Goal: Transaction & Acquisition: Book appointment/travel/reservation

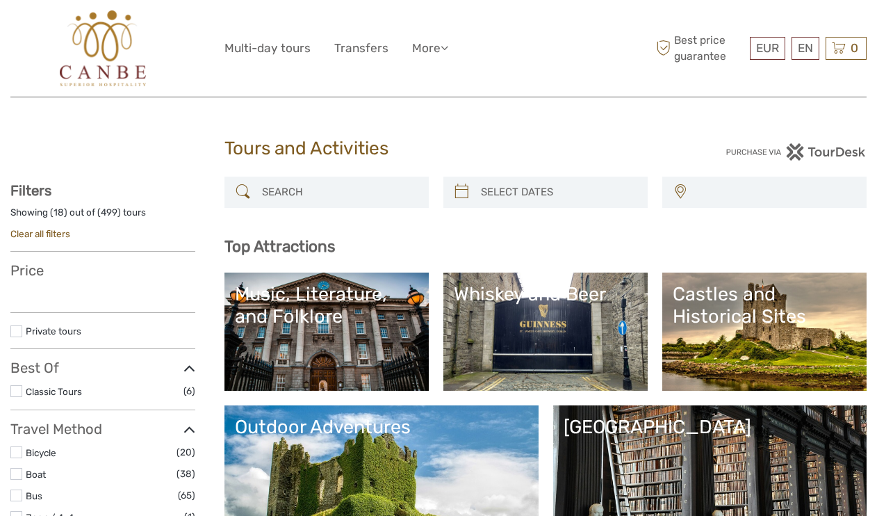
select select
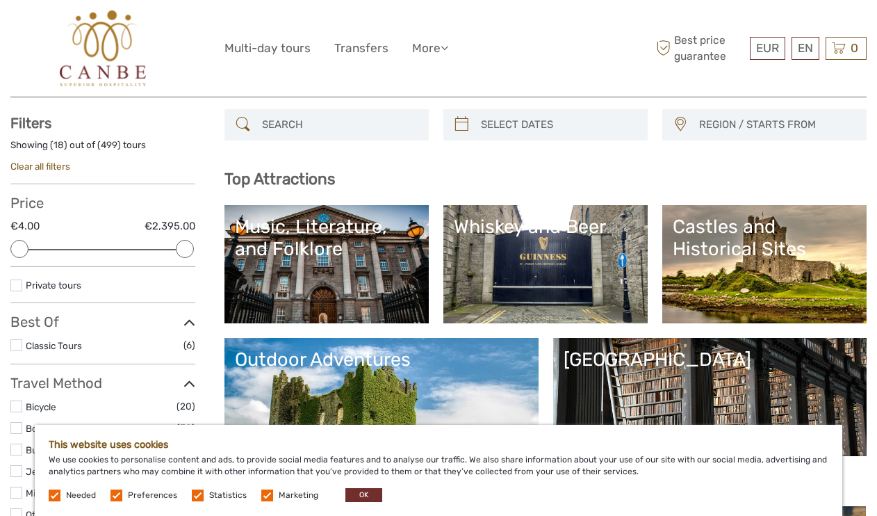
scroll to position [99, 0]
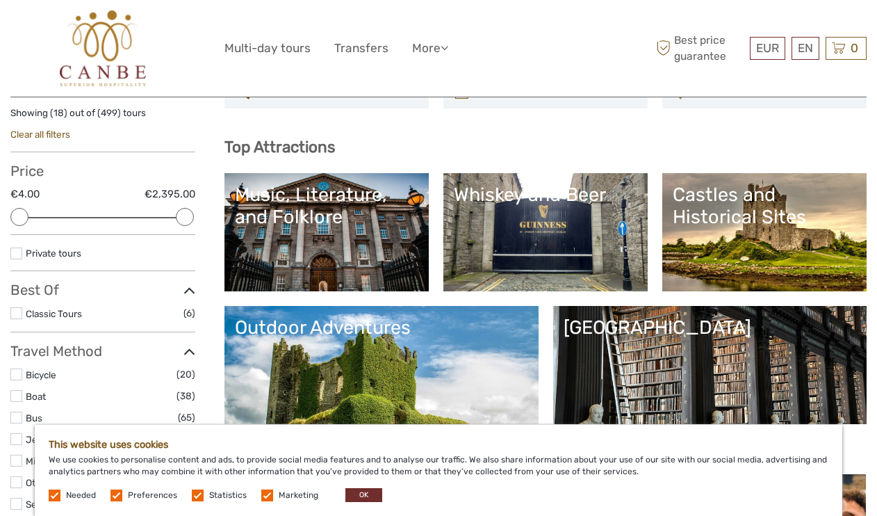
click at [117, 497] on label at bounding box center [117, 495] width 12 height 12
click at [0, 0] on input "checkbox" at bounding box center [0, 0] width 0 height 0
click at [52, 496] on label at bounding box center [55, 495] width 12 height 12
click at [193, 494] on label at bounding box center [198, 495] width 12 height 12
click at [0, 0] on input "checkbox" at bounding box center [0, 0] width 0 height 0
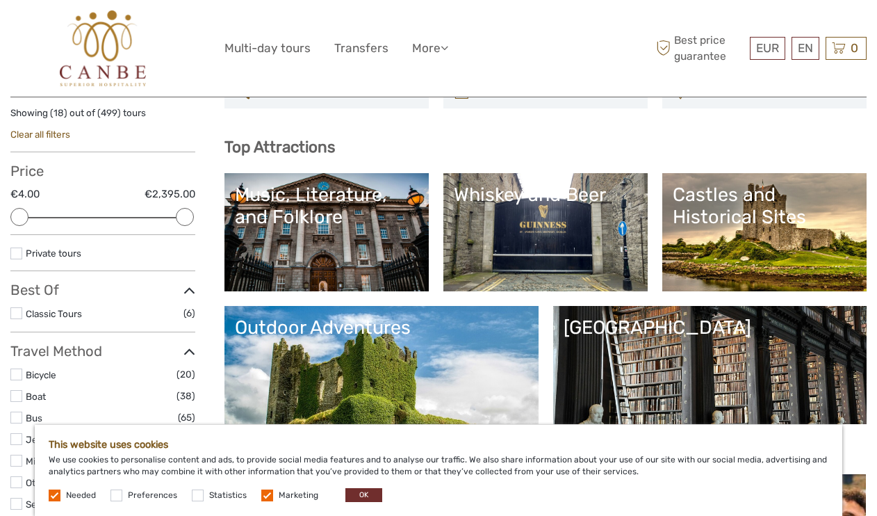
click at [264, 496] on label at bounding box center [267, 495] width 12 height 12
click at [0, 0] on input "checkbox" at bounding box center [0, 0] width 0 height 0
click at [356, 491] on button "OK" at bounding box center [363, 495] width 37 height 14
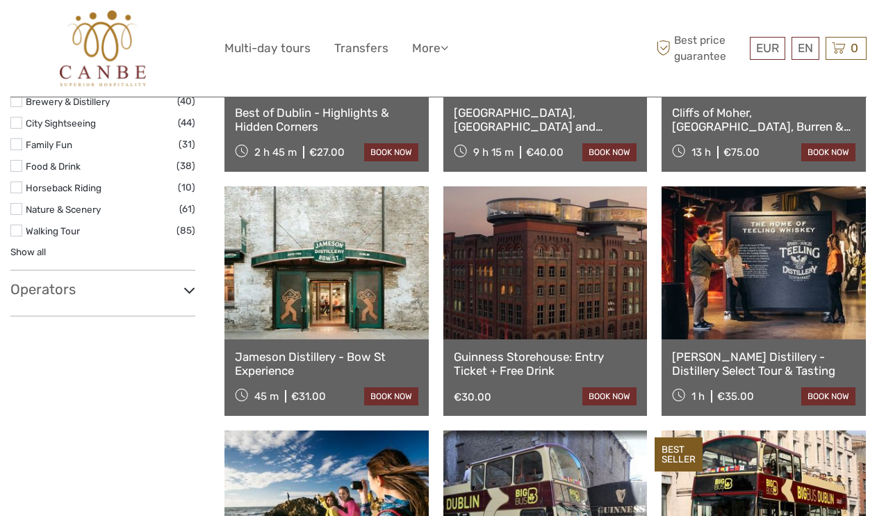
scroll to position [1120, 0]
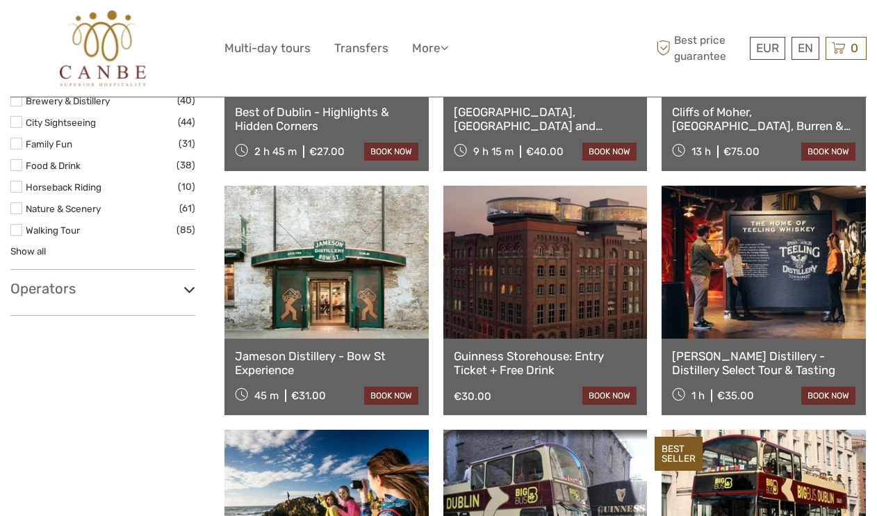
click at [106, 280] on h3 "Operators" at bounding box center [102, 288] width 185 height 17
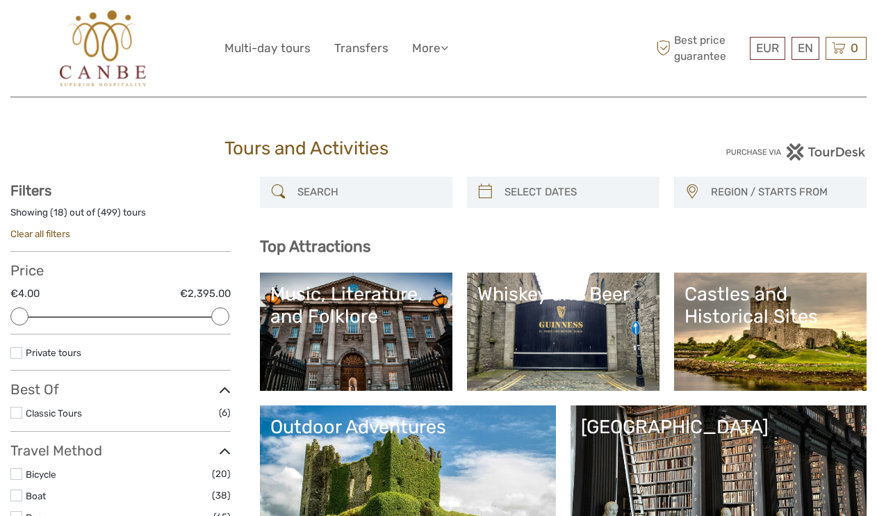
scroll to position [0, 0]
click at [470, 198] on div at bounding box center [563, 192] width 193 height 31
type input "07/09/2025"
click at [512, 189] on input "search" at bounding box center [576, 192] width 154 height 24
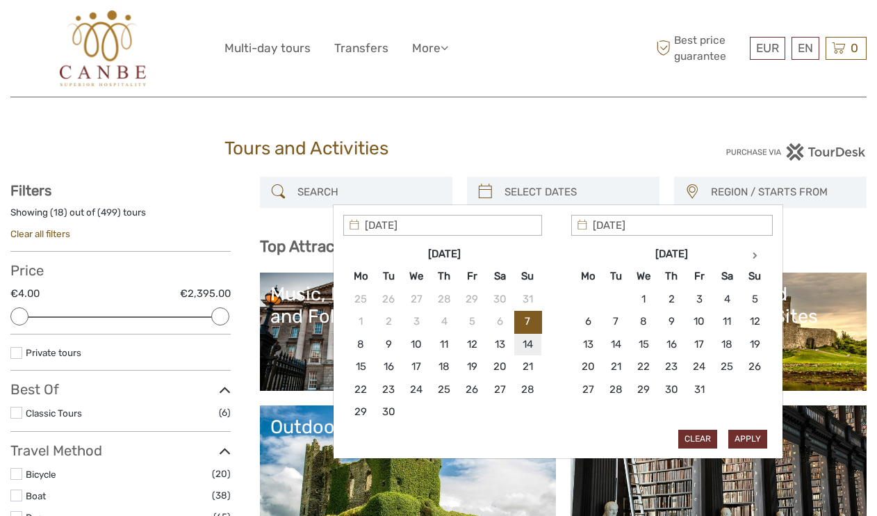
type input "14/09/2025"
type input "15/09/2025"
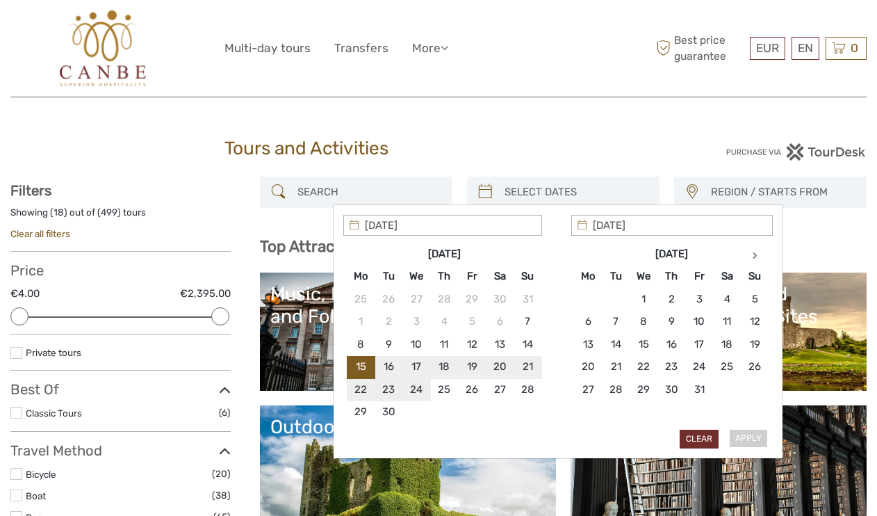
type input "15/09/2025"
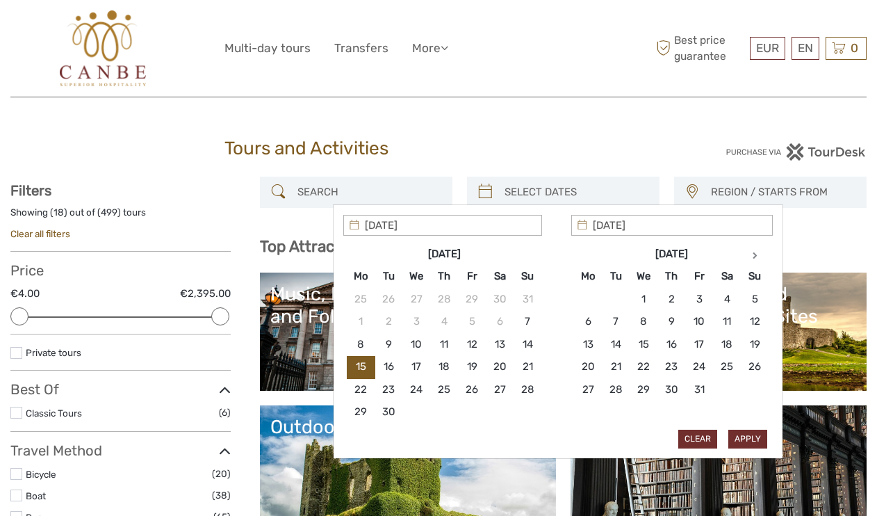
type input "15/09/2025"
click at [758, 436] on button "Apply" at bounding box center [747, 439] width 39 height 18
type input "15/09/2025 - 15/09/2025"
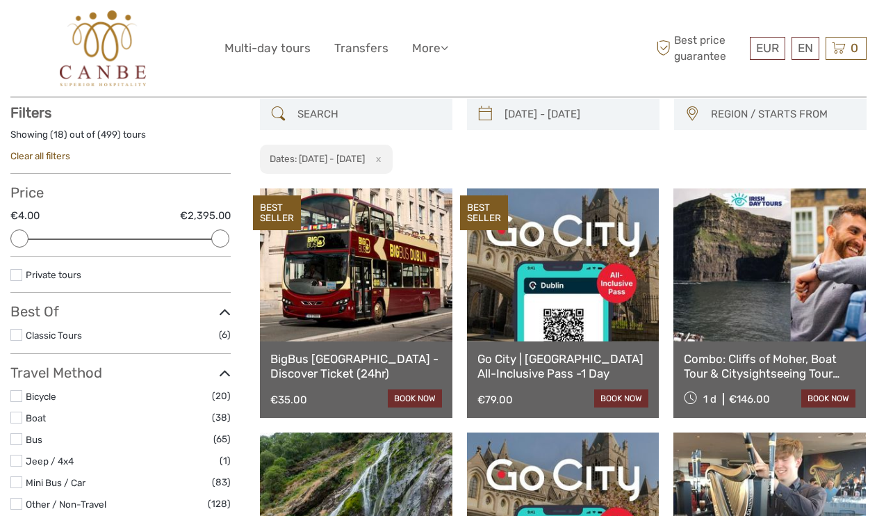
scroll to position [79, 0]
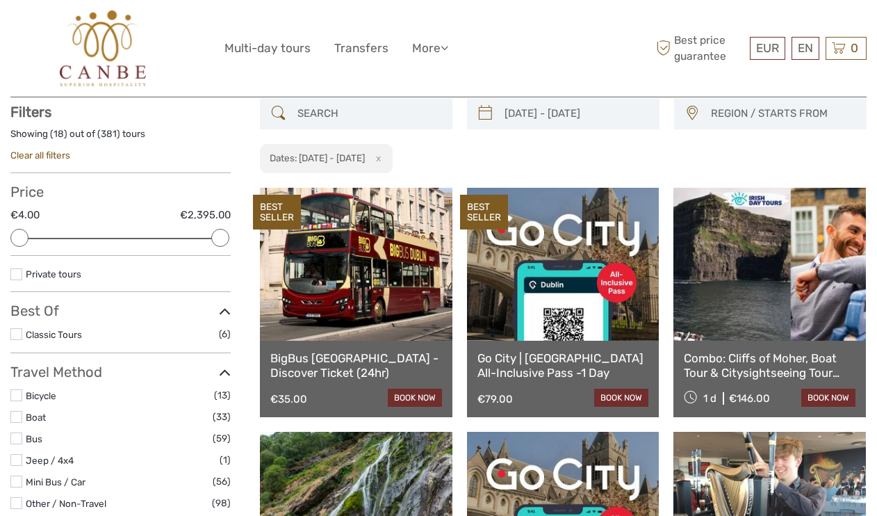
click at [733, 118] on span "REGION / STARTS FROM" at bounding box center [782, 113] width 155 height 23
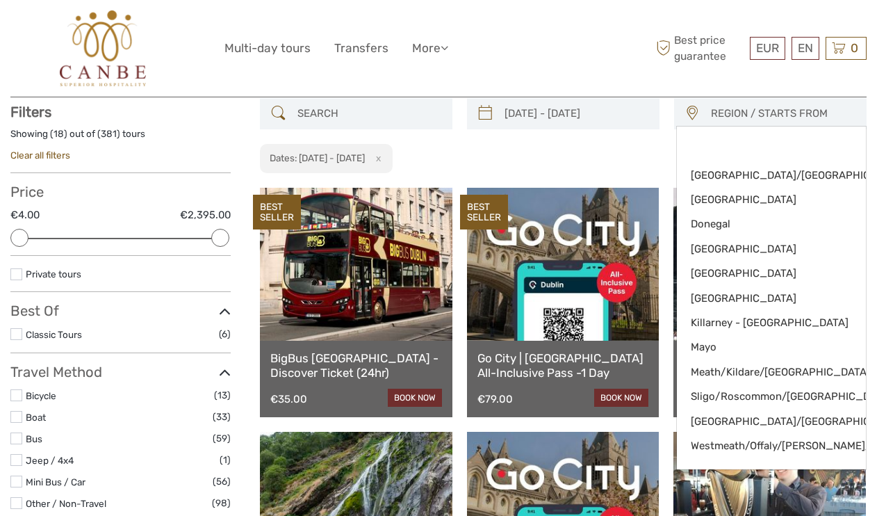
click at [609, 152] on div "15/09/2025 - 15/09/2025 REGION / STARTS FROM Clare/Limerick/Tipperary Cork Done…" at bounding box center [563, 136] width 607 height 76
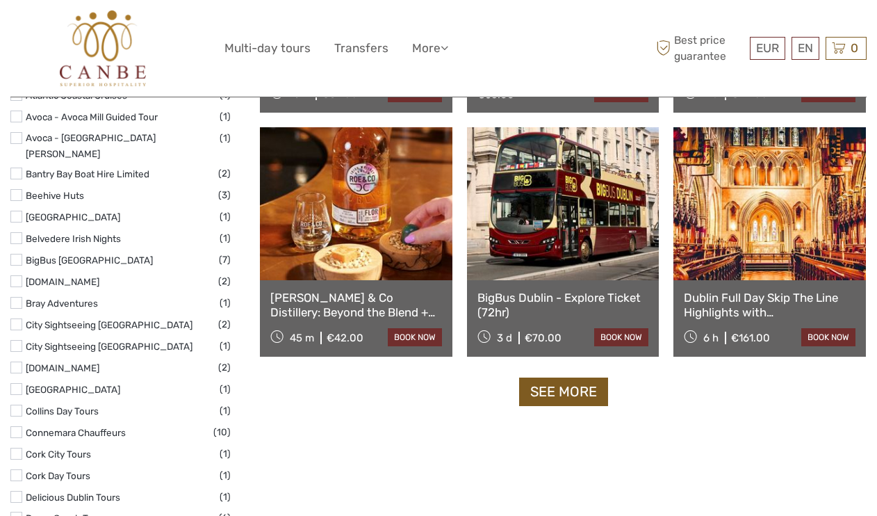
scroll to position [1359, 0]
click at [566, 393] on link "See more" at bounding box center [563, 391] width 89 height 28
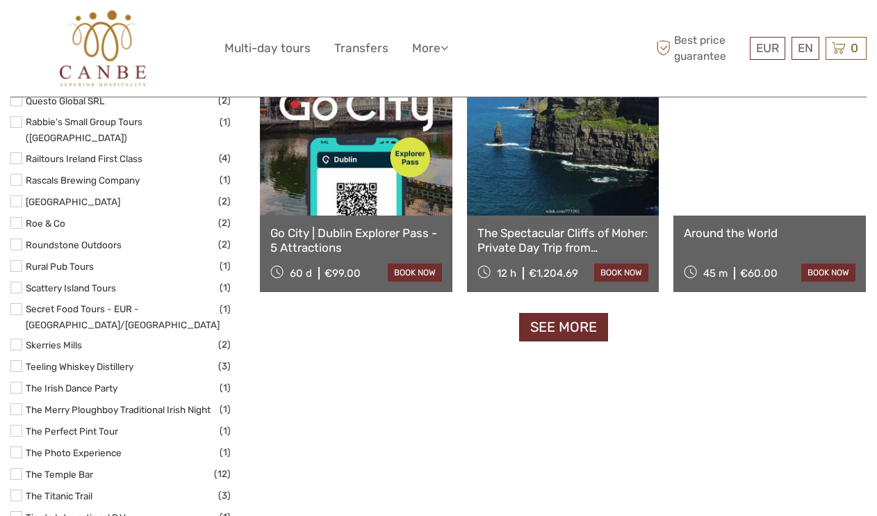
scroll to position [2870, 0]
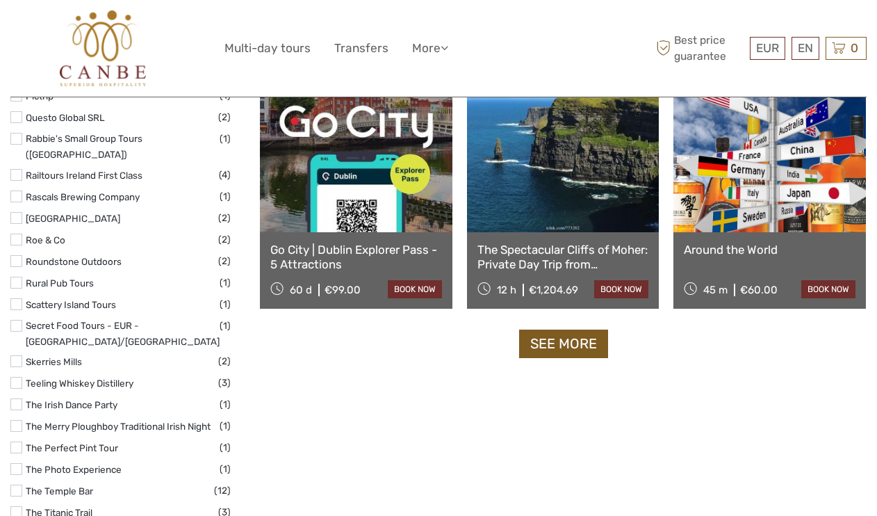
click at [563, 351] on link "See more" at bounding box center [563, 343] width 89 height 28
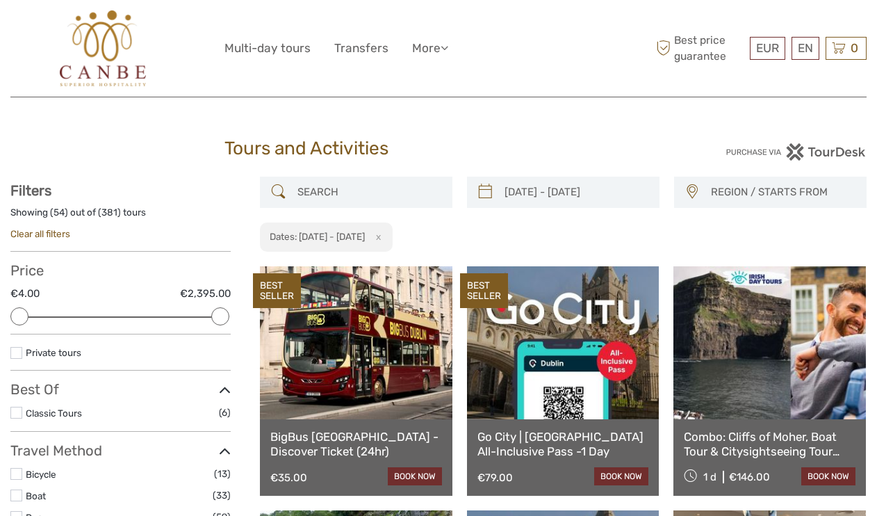
scroll to position [0, 0]
drag, startPoint x: 186, startPoint y: 313, endPoint x: 133, endPoint y: 309, distance: 52.3
click at [151, 309] on div at bounding box center [160, 316] width 18 height 18
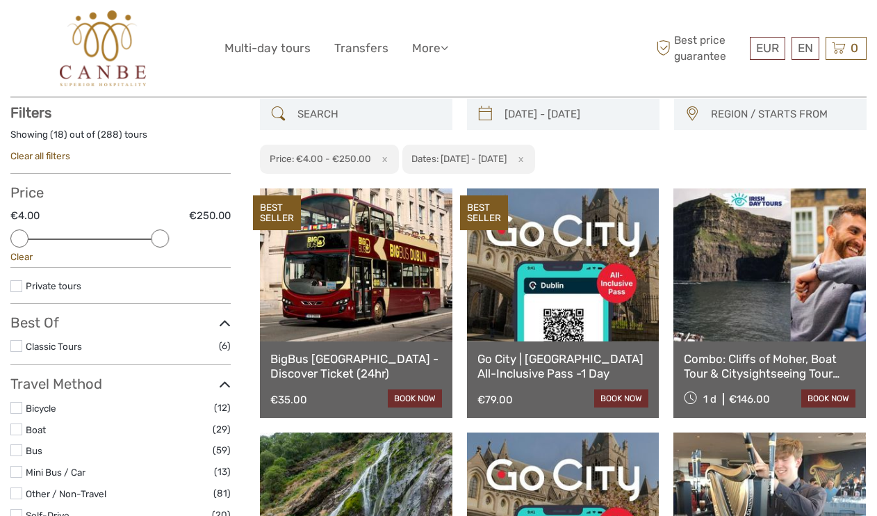
scroll to position [79, 0]
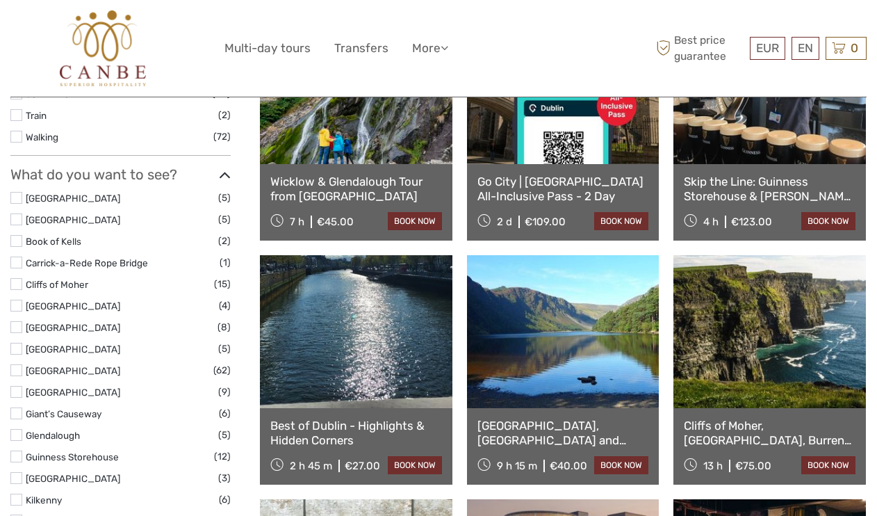
scroll to position [508, 0]
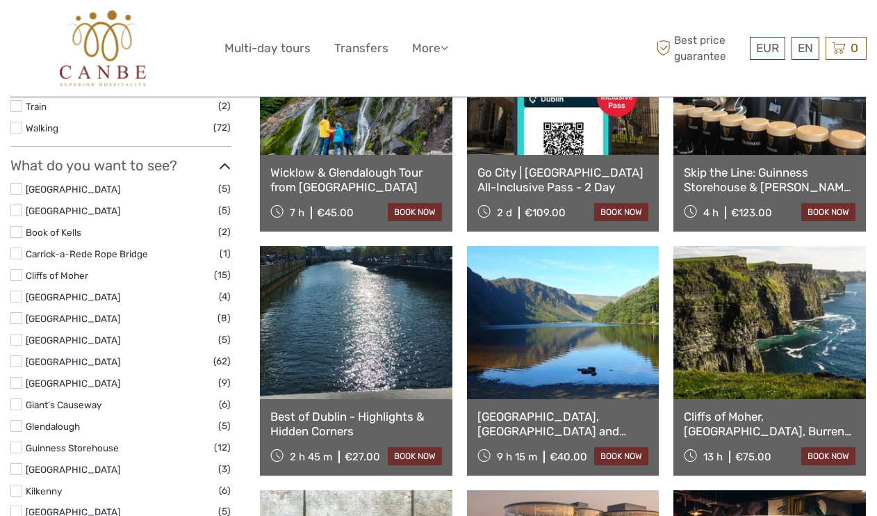
click at [381, 373] on link at bounding box center [356, 322] width 193 height 153
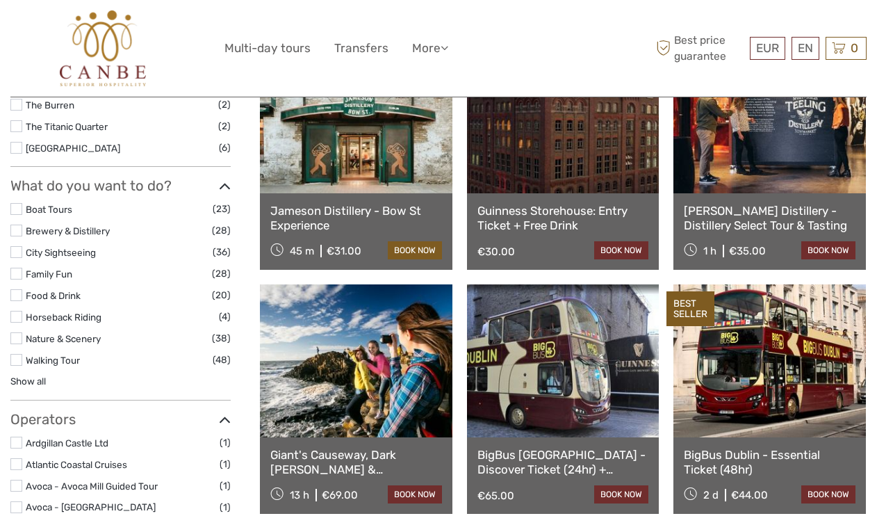
scroll to position [960, 0]
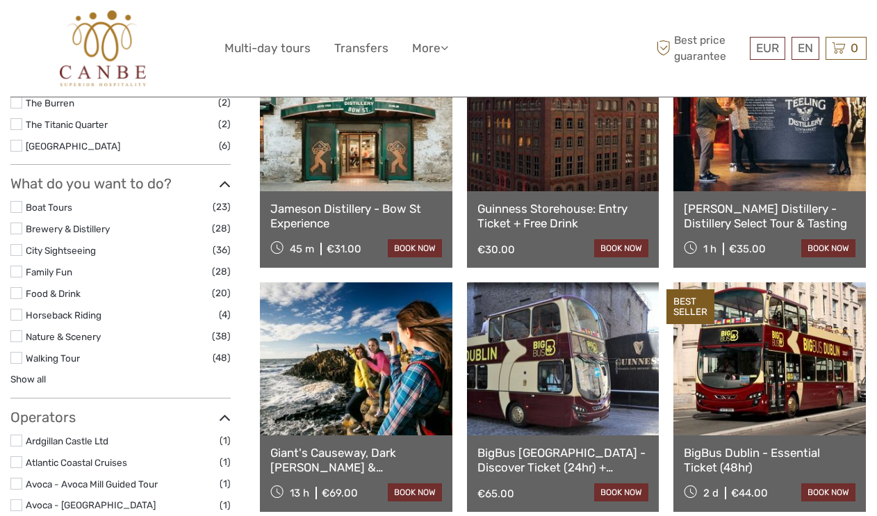
click at [352, 389] on link at bounding box center [356, 358] width 193 height 153
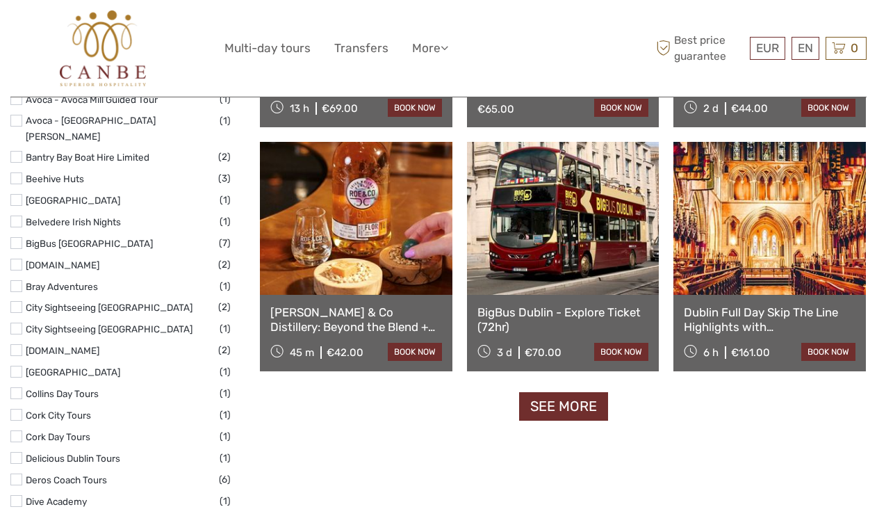
scroll to position [1346, 0]
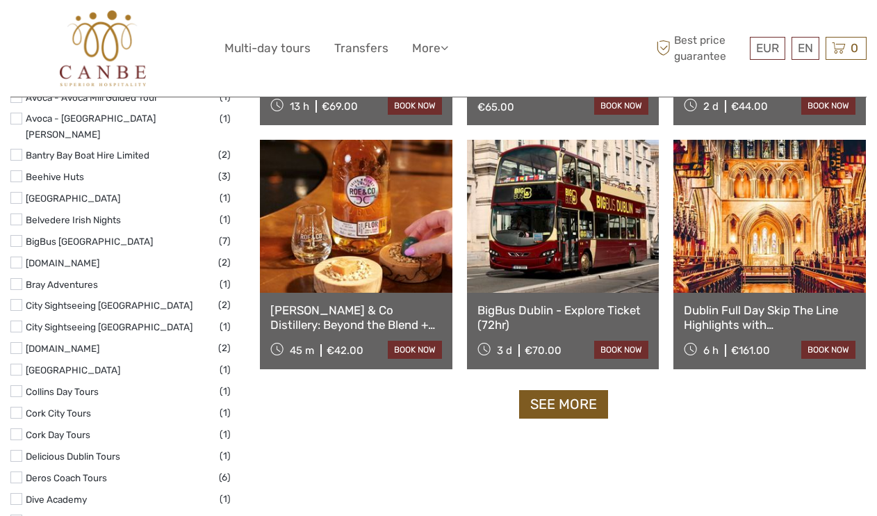
click at [547, 408] on link "See more" at bounding box center [563, 404] width 89 height 28
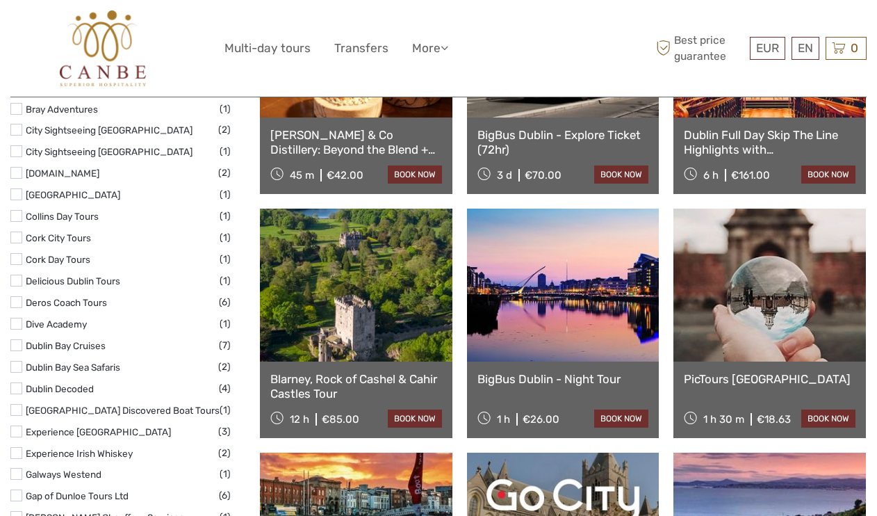
scroll to position [1521, 0]
click at [373, 336] on link at bounding box center [356, 285] width 193 height 153
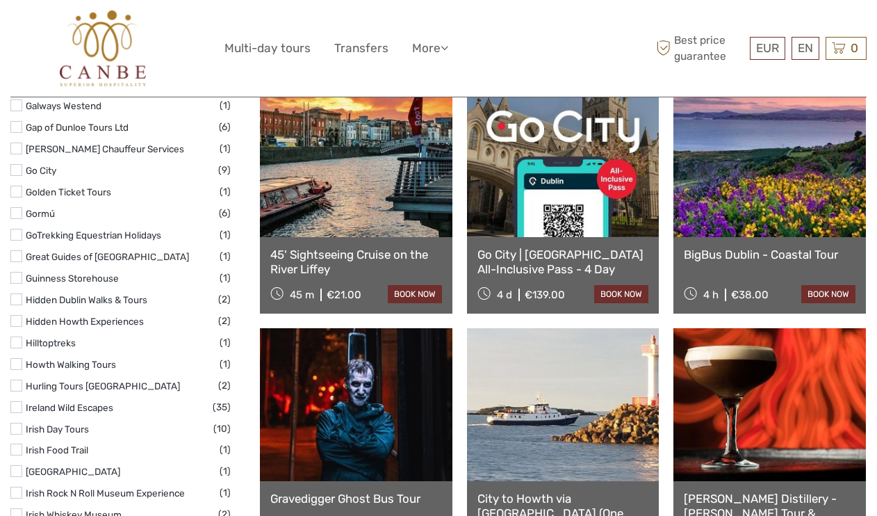
scroll to position [1901, 0]
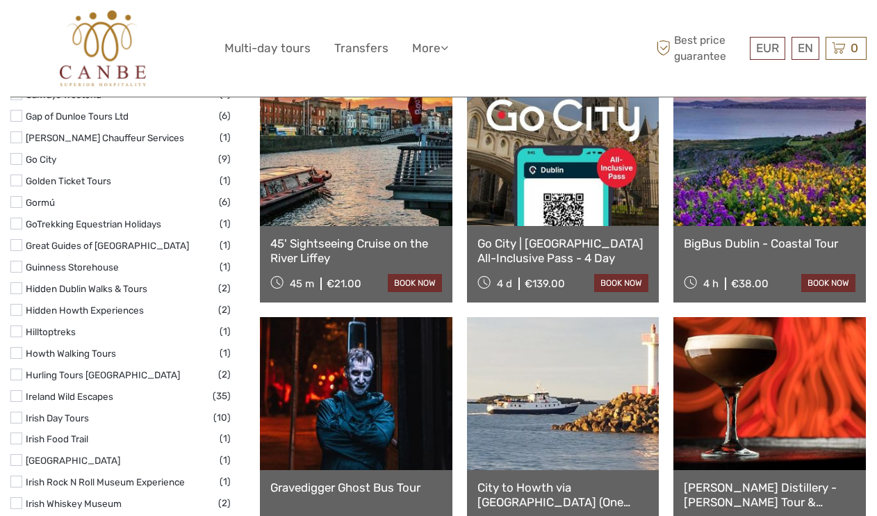
click at [799, 175] on link at bounding box center [769, 149] width 193 height 153
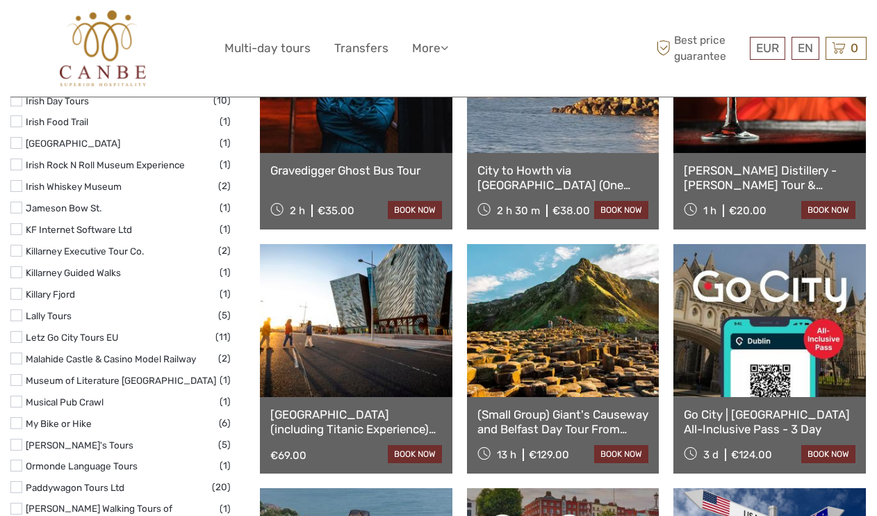
scroll to position [2219, 0]
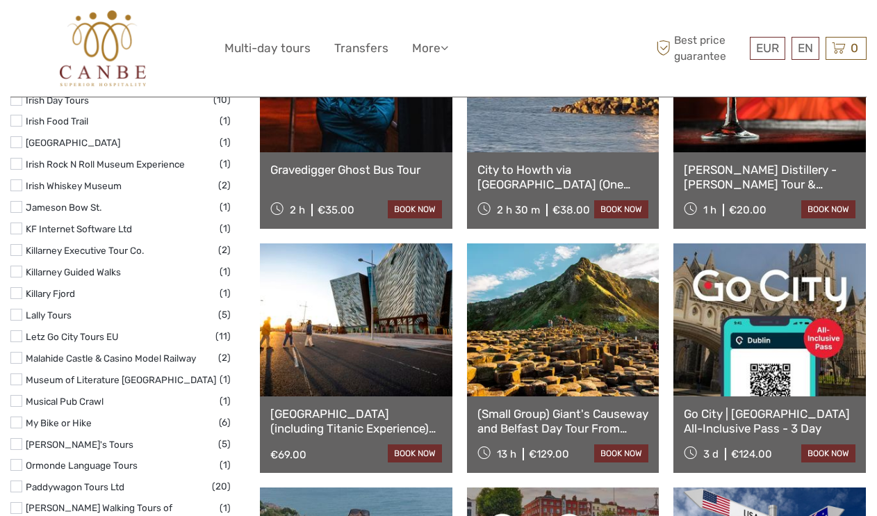
click at [564, 323] on link at bounding box center [563, 319] width 193 height 153
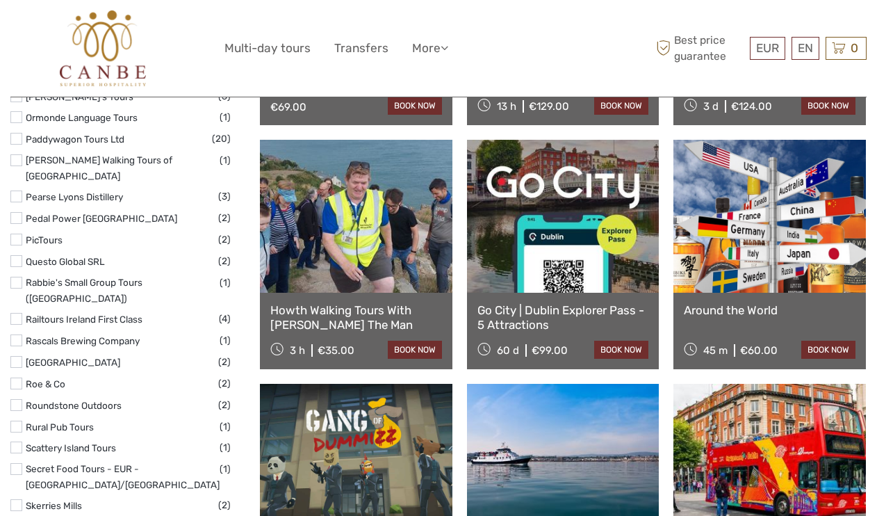
scroll to position [2575, 0]
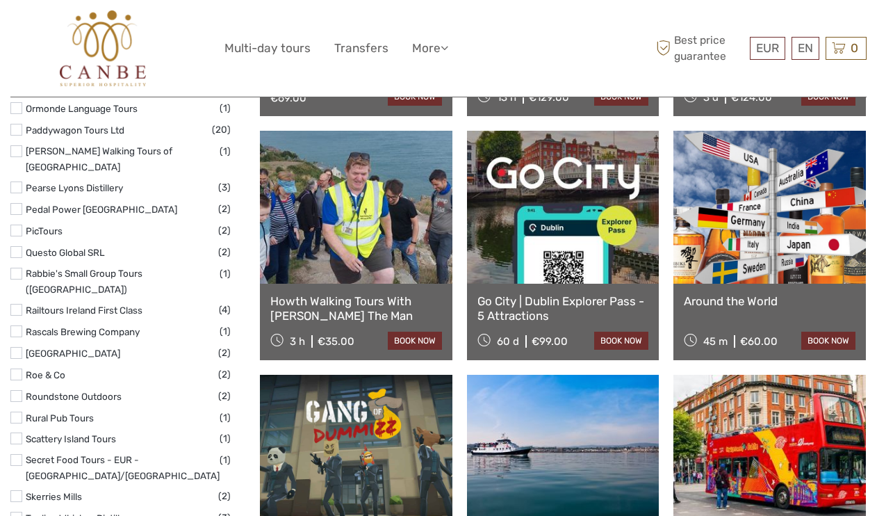
click at [356, 216] on link at bounding box center [356, 207] width 193 height 153
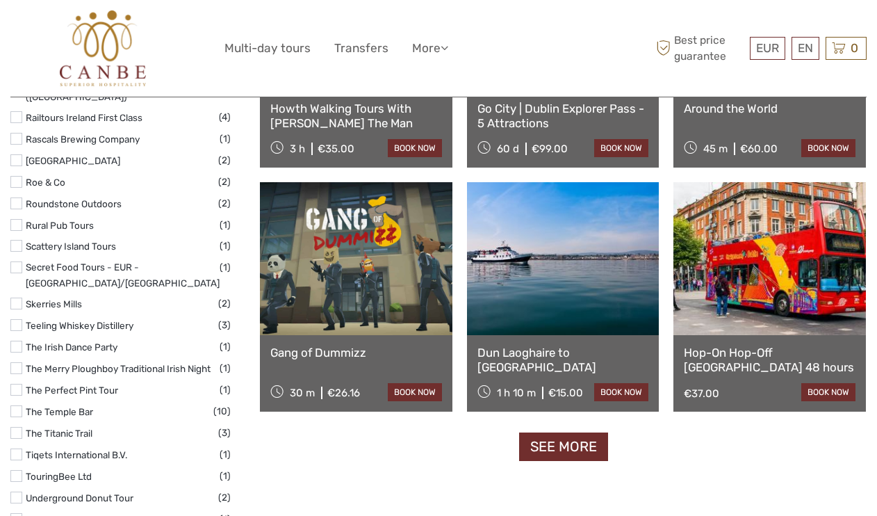
scroll to position [2775, 0]
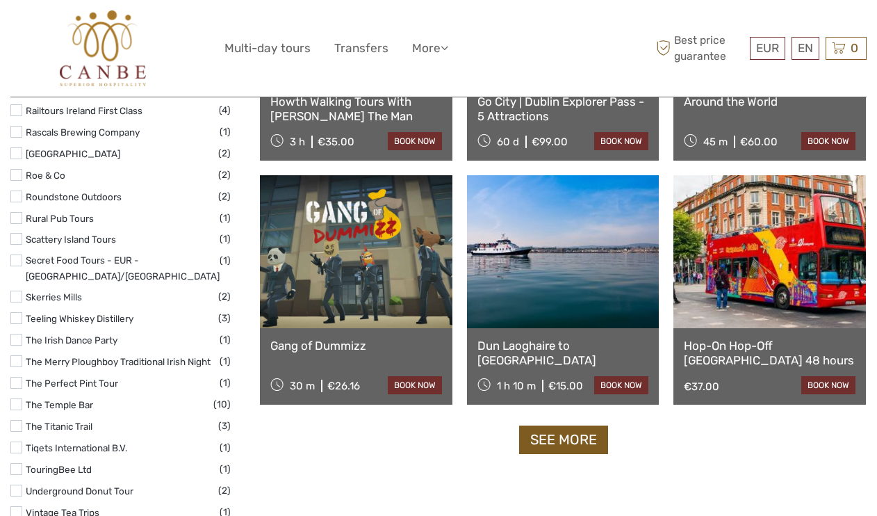
click at [530, 441] on link "See more" at bounding box center [563, 439] width 89 height 28
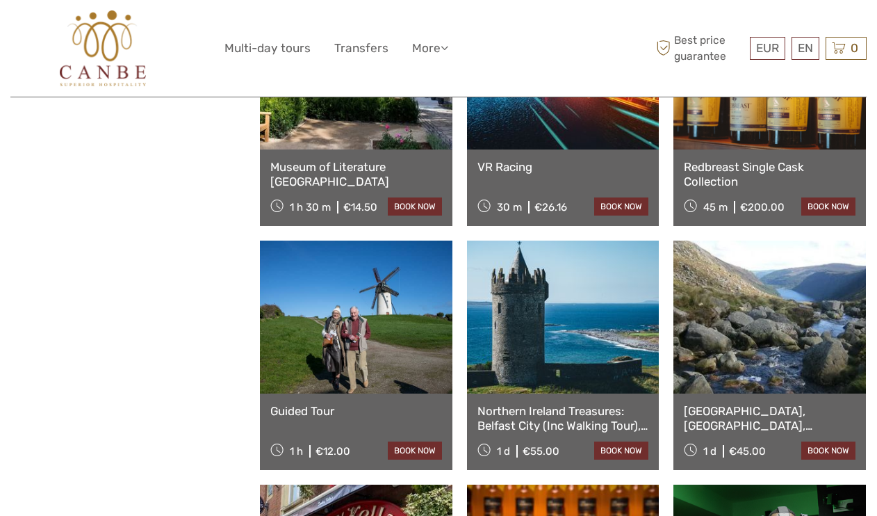
scroll to position [3698, 0]
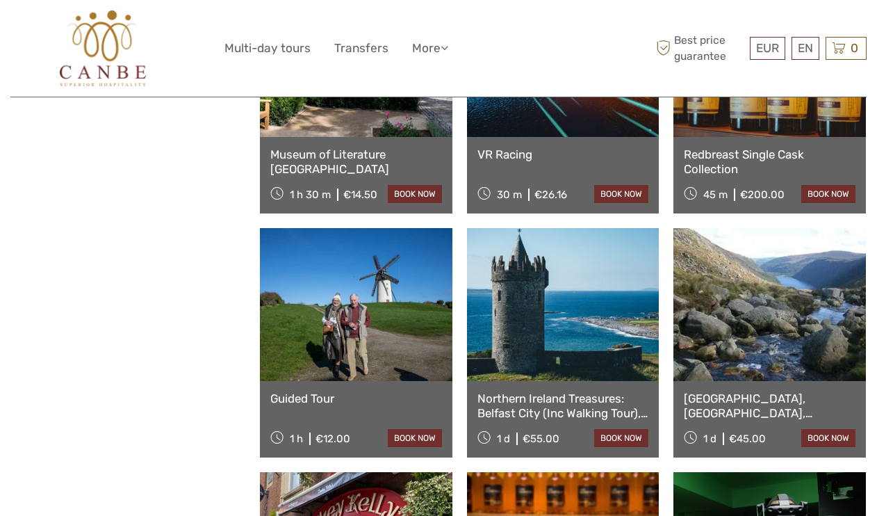
click at [745, 310] on link at bounding box center [769, 304] width 193 height 153
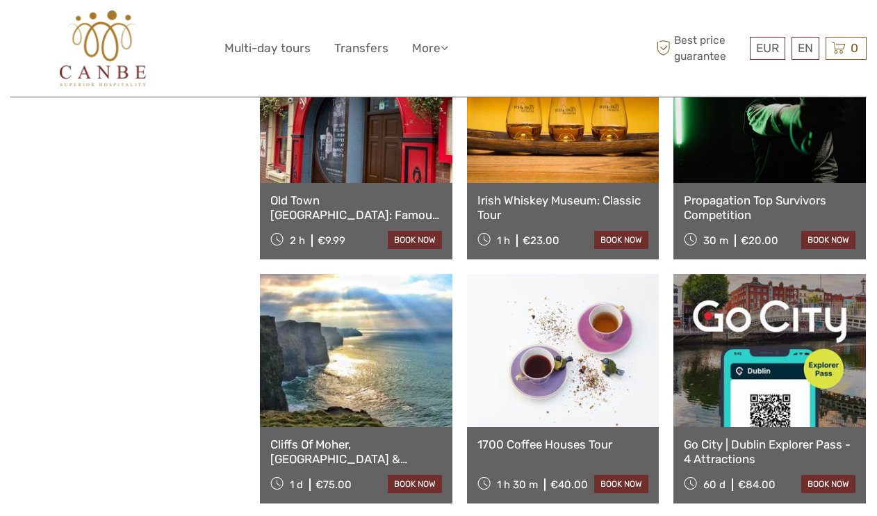
scroll to position [4140, 0]
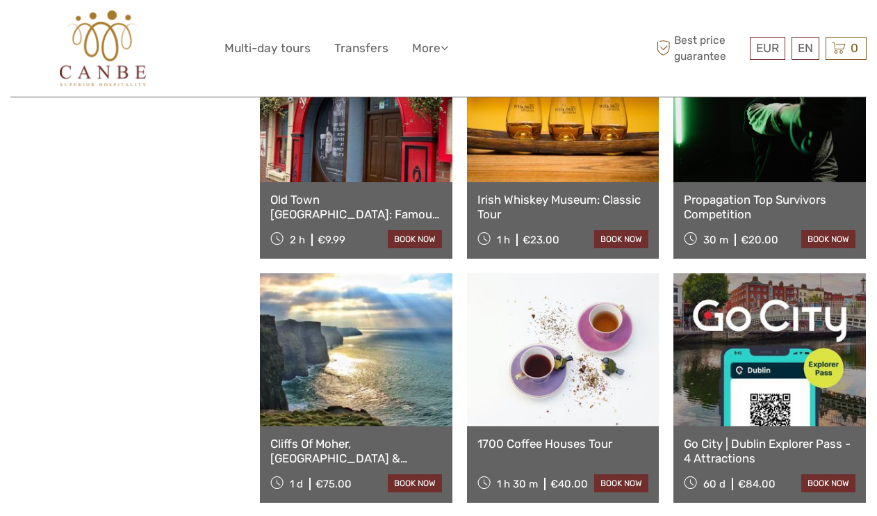
click at [354, 355] on link at bounding box center [356, 349] width 193 height 153
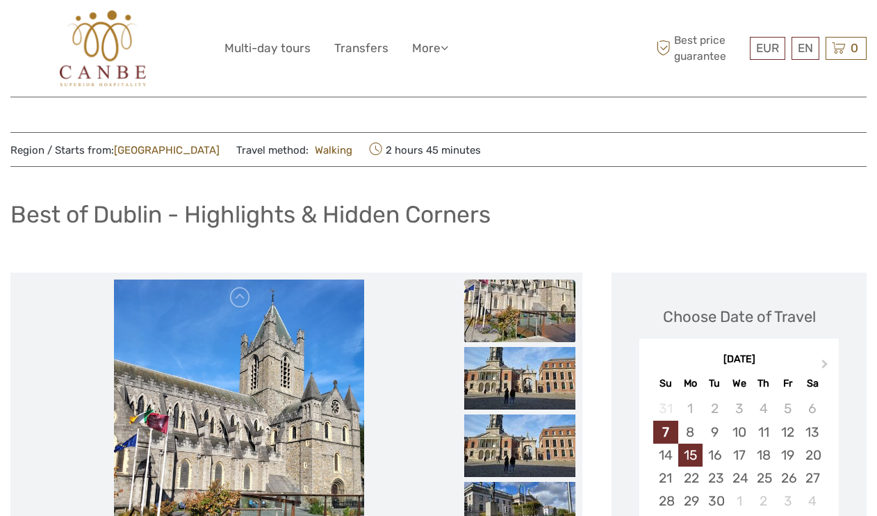
click at [701, 450] on div "15" at bounding box center [690, 454] width 24 height 23
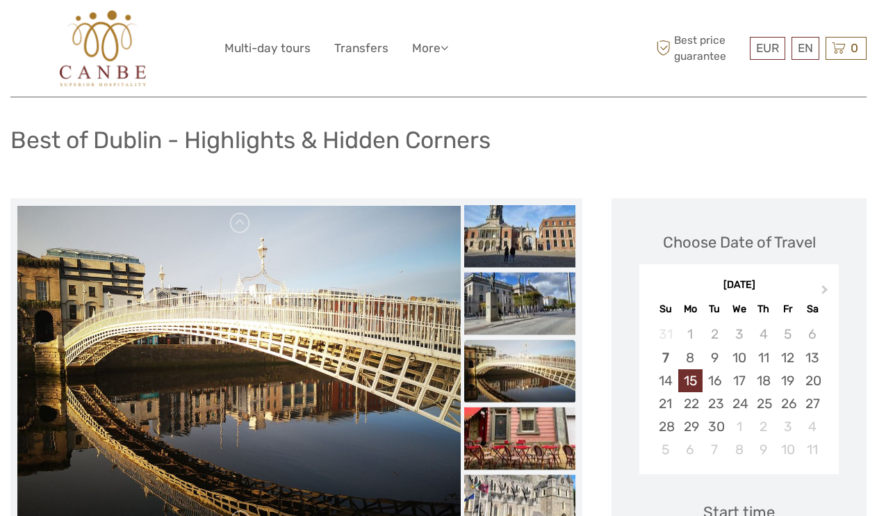
scroll to position [76, 0]
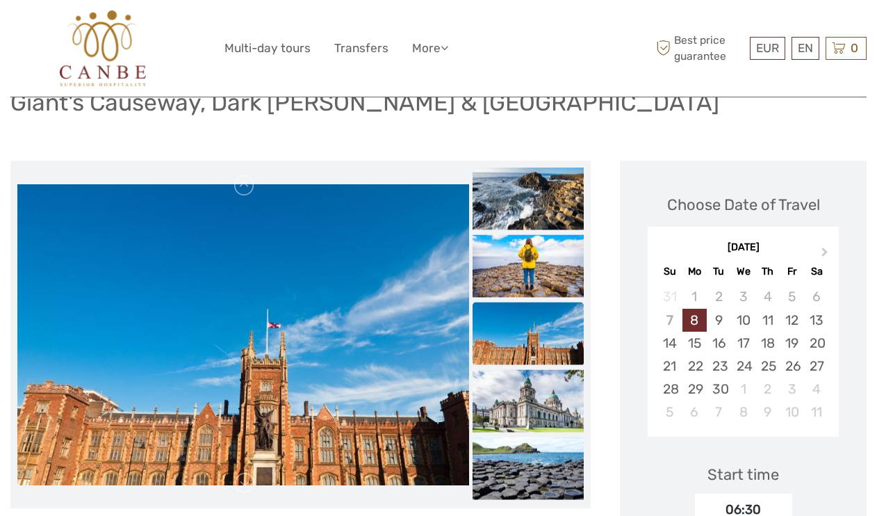
scroll to position [125, 0]
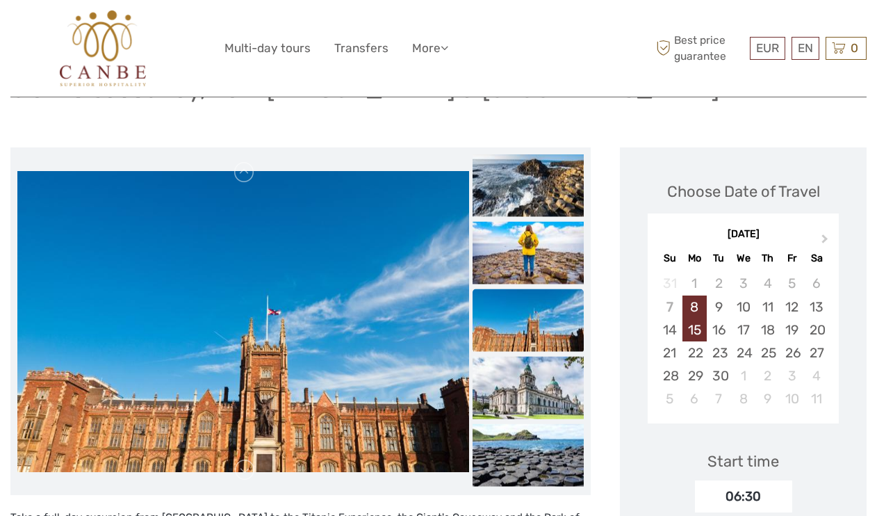
click at [701, 325] on div "15" at bounding box center [695, 329] width 24 height 23
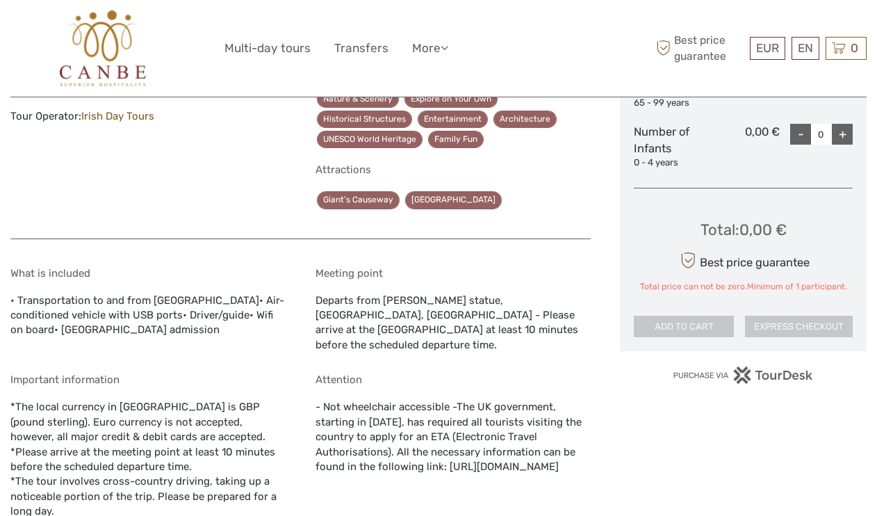
scroll to position [886, 0]
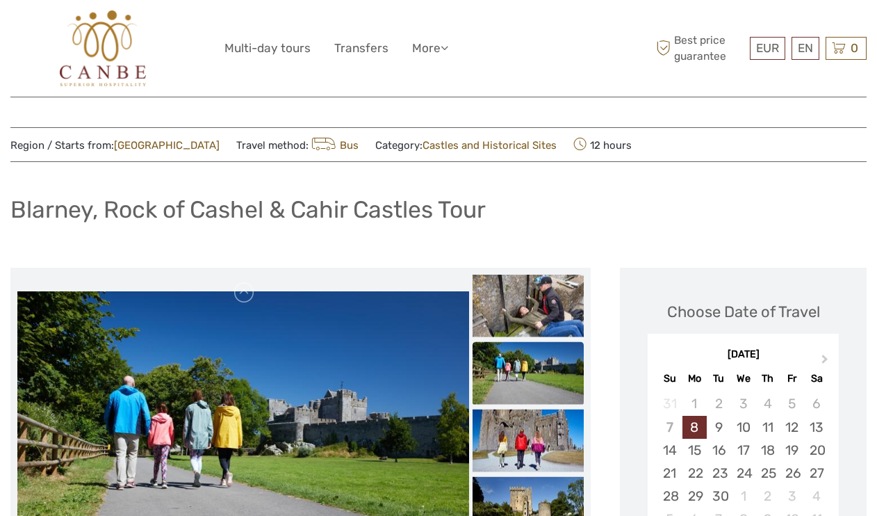
scroll to position [1, 0]
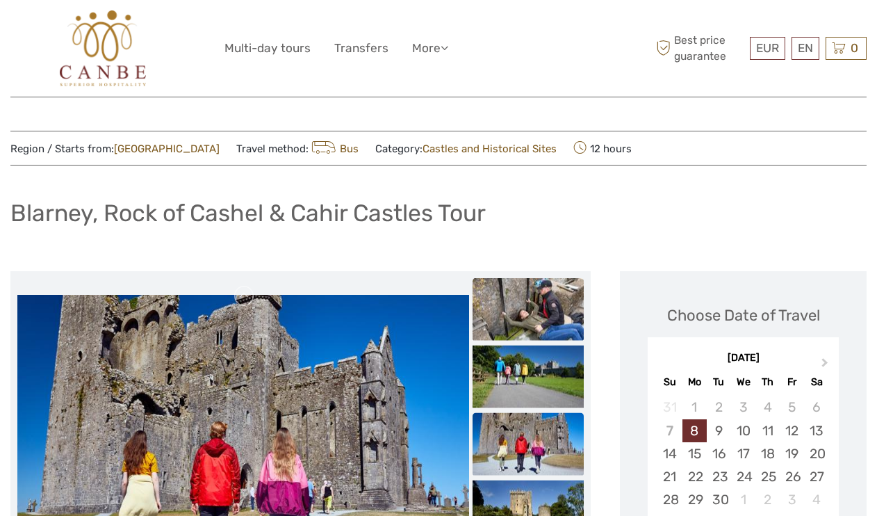
click at [548, 307] on img at bounding box center [528, 309] width 111 height 63
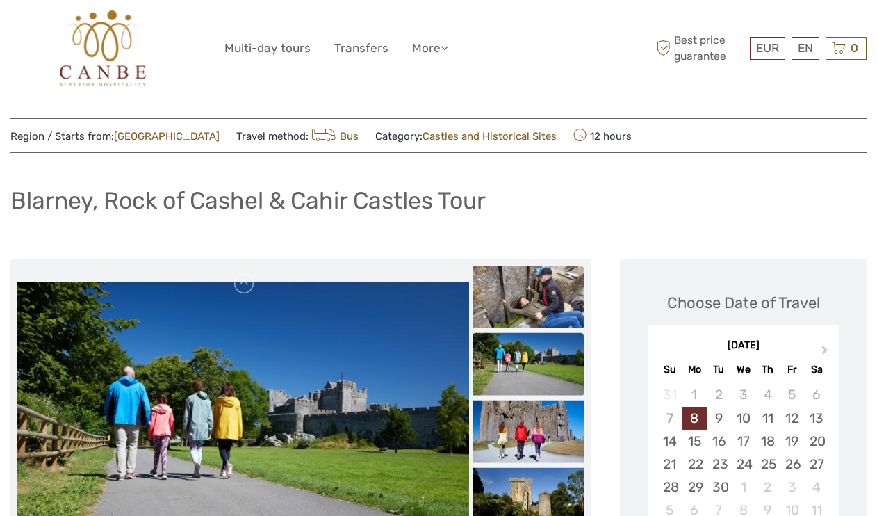
scroll to position [6, 0]
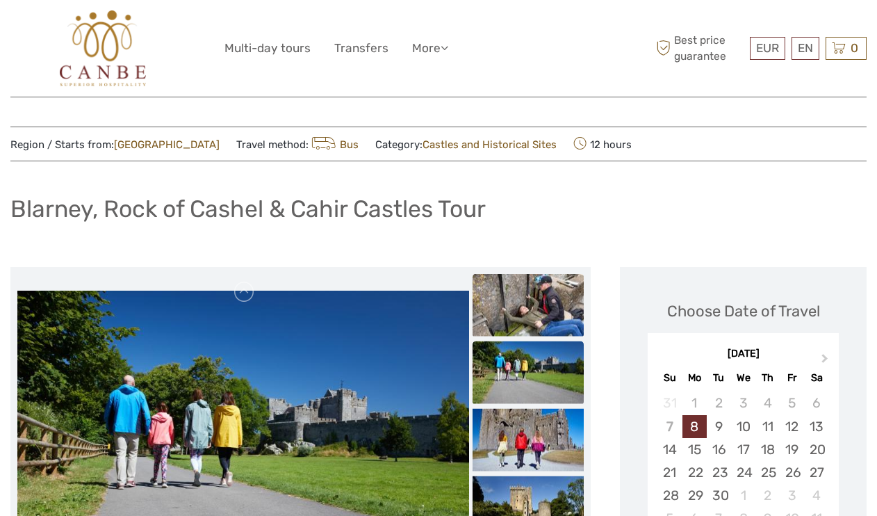
click at [531, 325] on img at bounding box center [528, 305] width 111 height 63
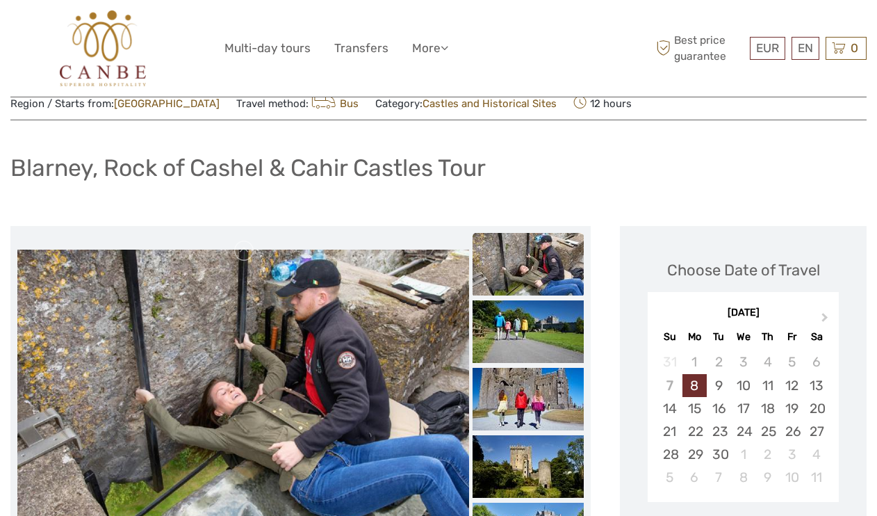
scroll to position [76, 0]
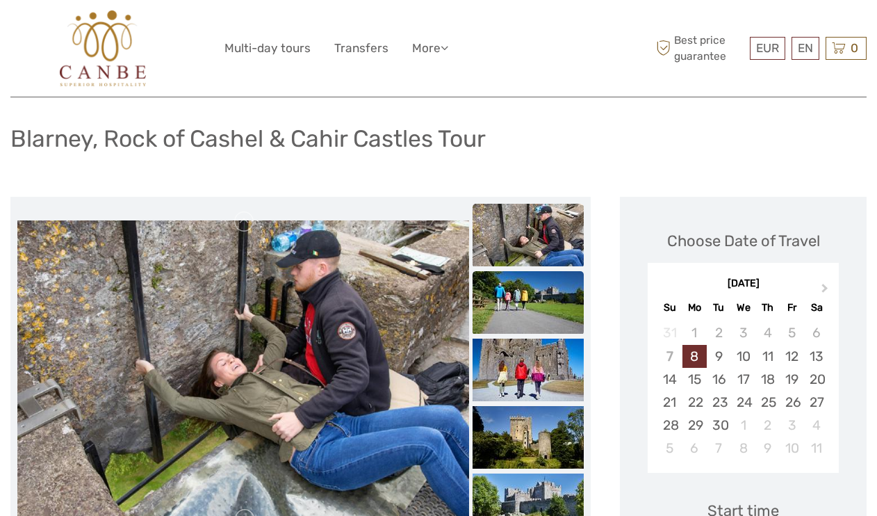
click at [539, 304] on img at bounding box center [528, 302] width 111 height 63
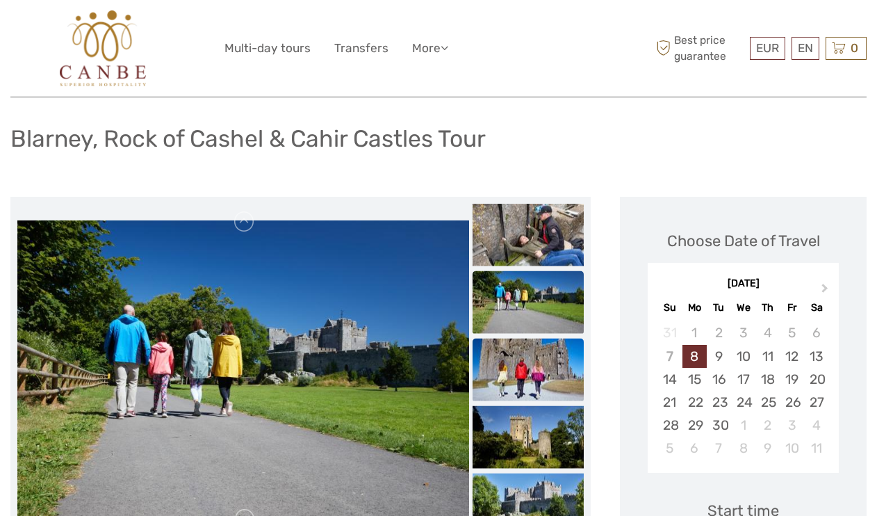
click at [536, 358] on img at bounding box center [528, 369] width 111 height 63
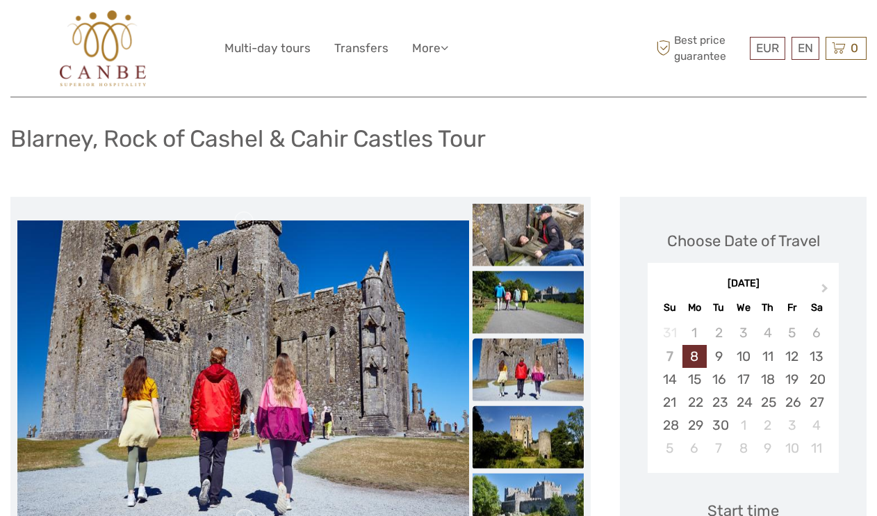
click at [534, 432] on img at bounding box center [528, 437] width 111 height 63
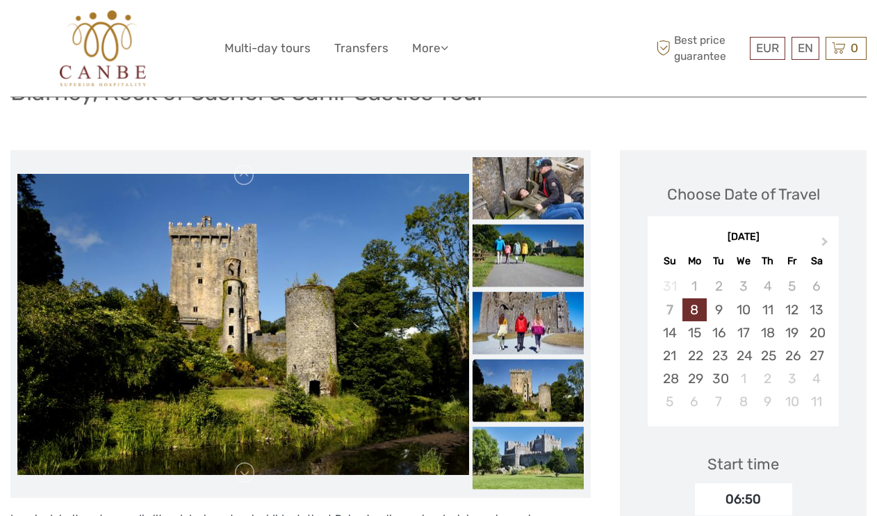
scroll to position [127, 0]
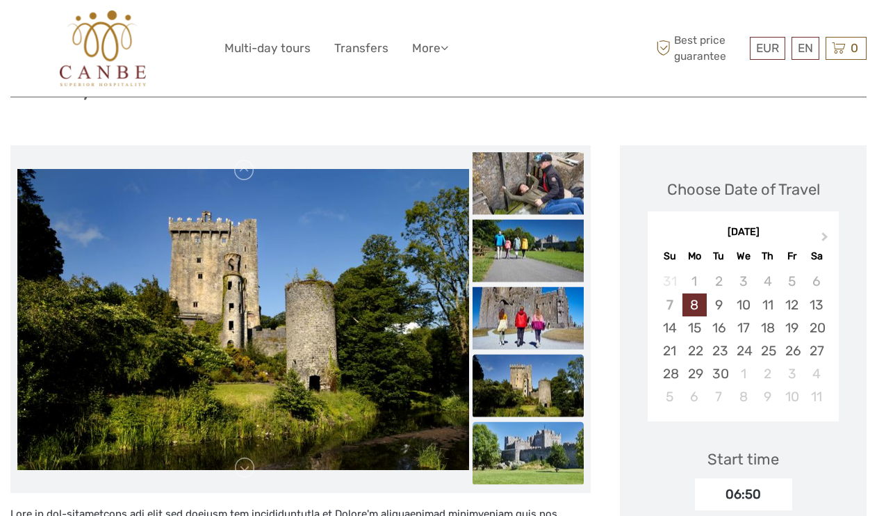
click at [533, 446] on img at bounding box center [528, 453] width 111 height 63
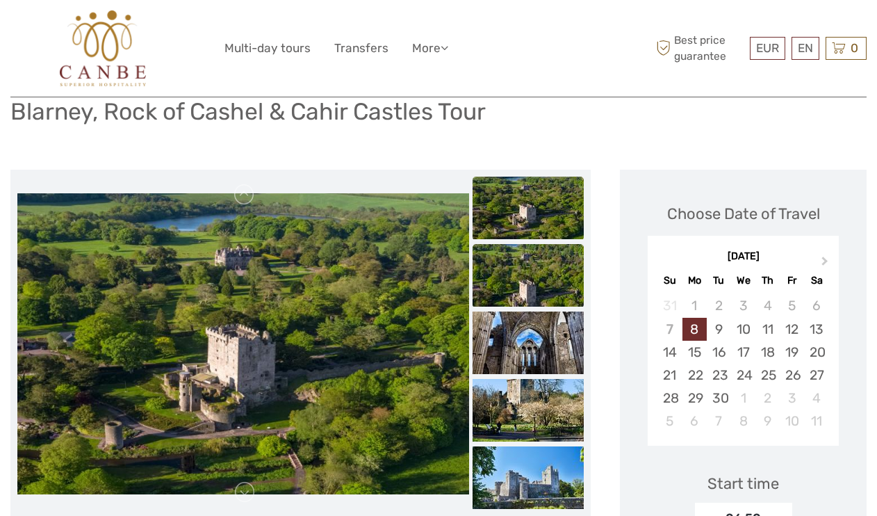
scroll to position [99, 0]
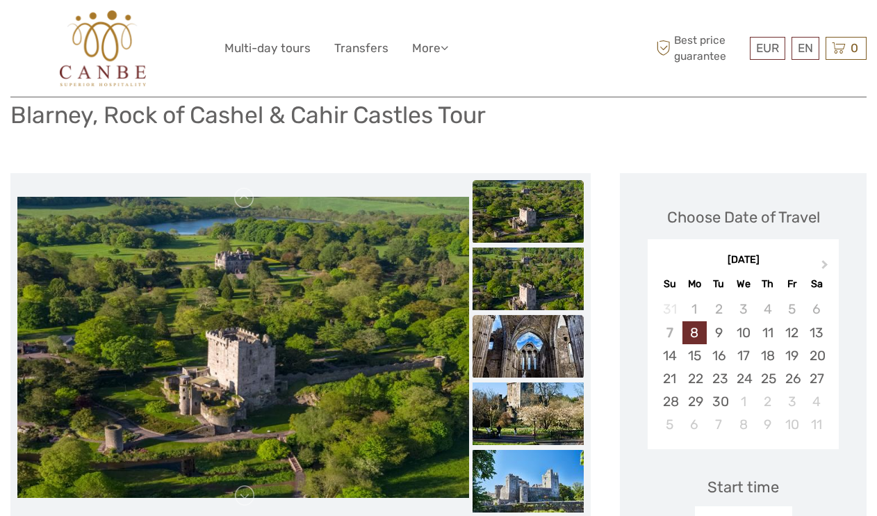
click at [521, 322] on img at bounding box center [528, 346] width 111 height 63
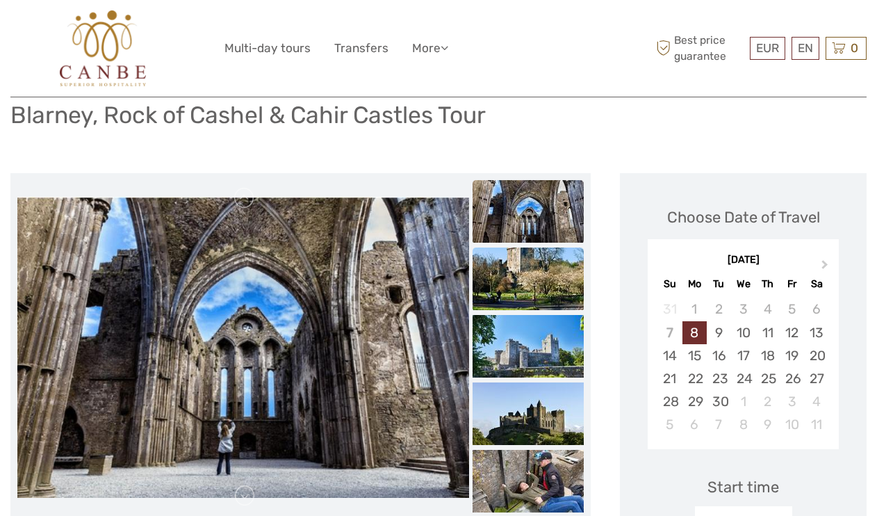
click at [534, 278] on img at bounding box center [528, 278] width 111 height 63
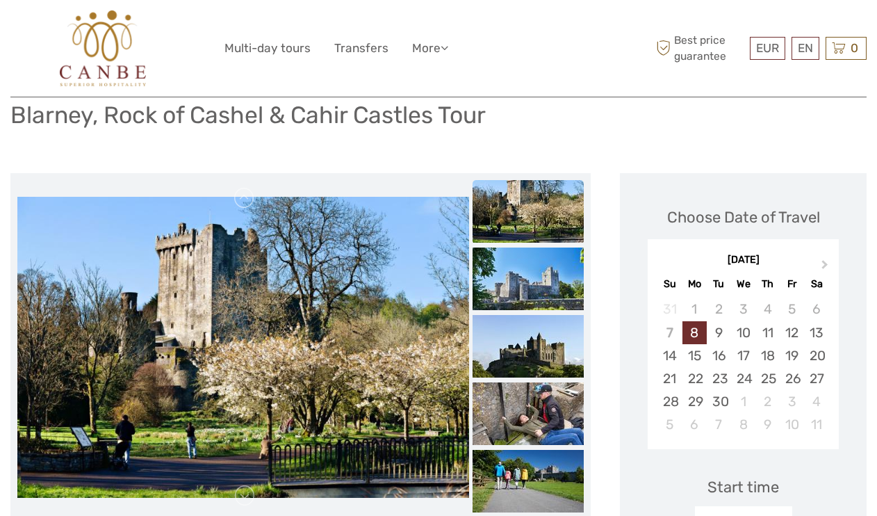
click at [533, 215] on img at bounding box center [528, 211] width 111 height 63
click at [531, 397] on img at bounding box center [528, 413] width 111 height 63
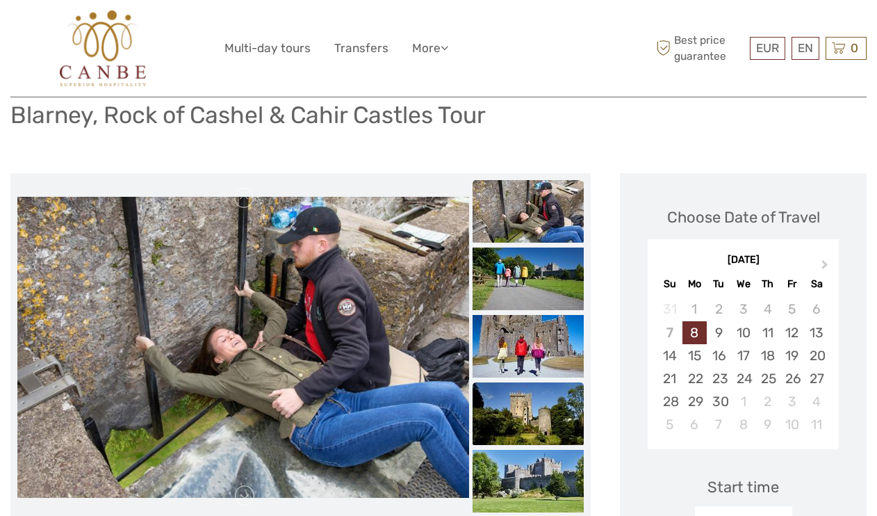
click at [526, 414] on img at bounding box center [528, 413] width 111 height 63
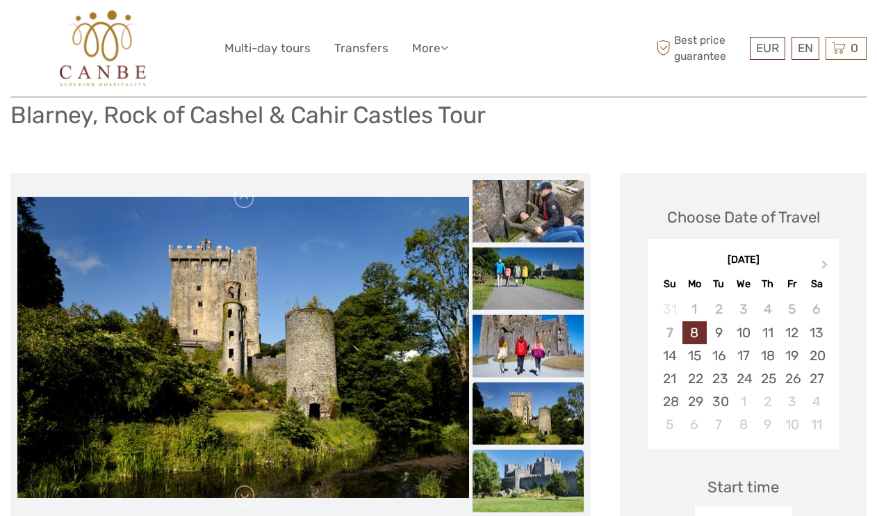
click at [523, 466] on img at bounding box center [528, 481] width 111 height 63
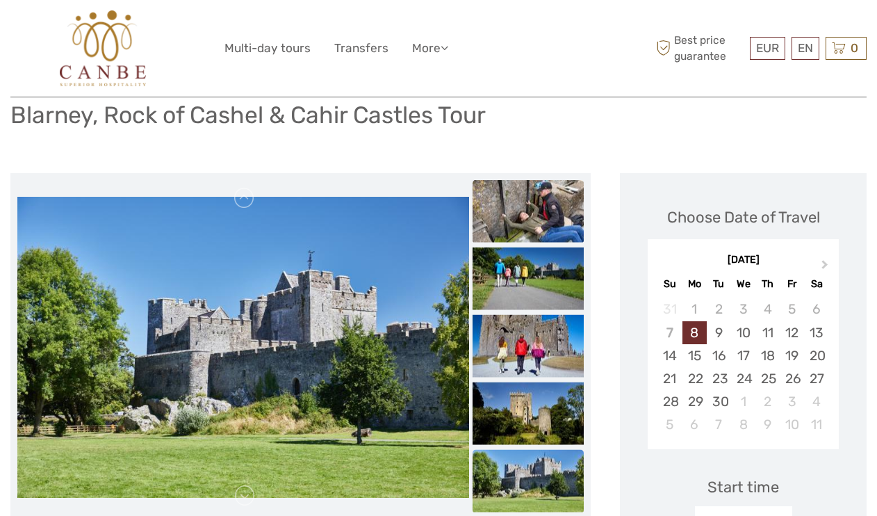
click at [546, 193] on img at bounding box center [528, 211] width 111 height 63
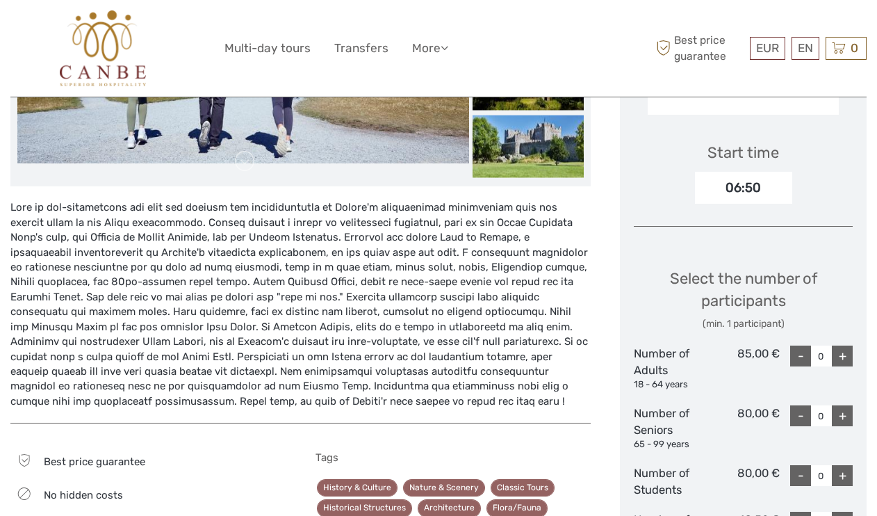
scroll to position [439, 0]
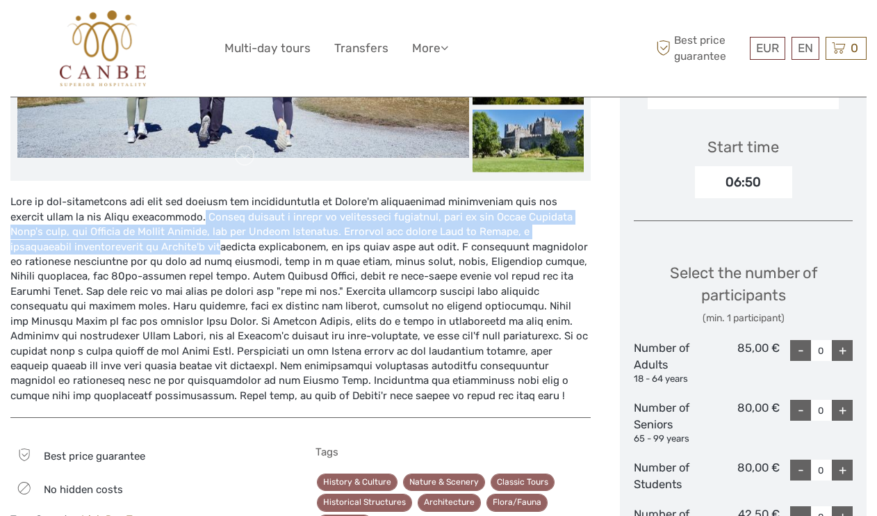
drag, startPoint x: 115, startPoint y: 220, endPoint x: 125, endPoint y: 245, distance: 27.1
click at [125, 245] on div at bounding box center [300, 299] width 580 height 209
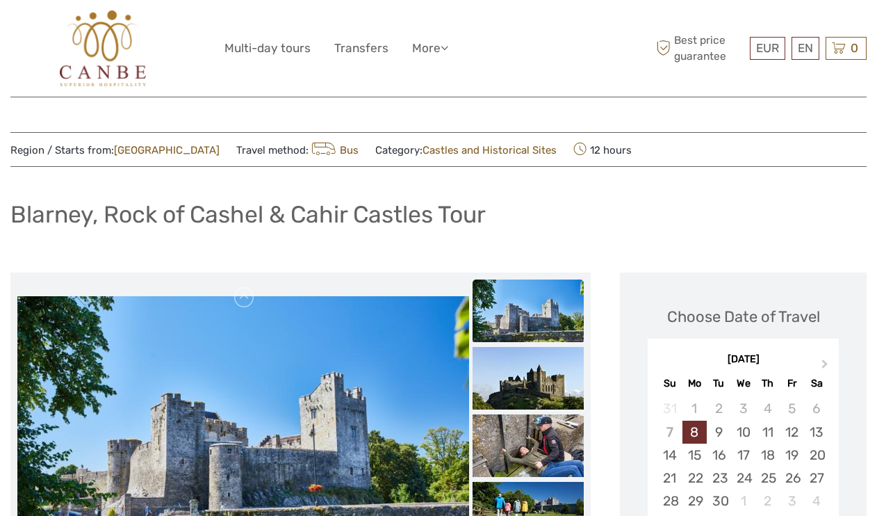
scroll to position [0, 0]
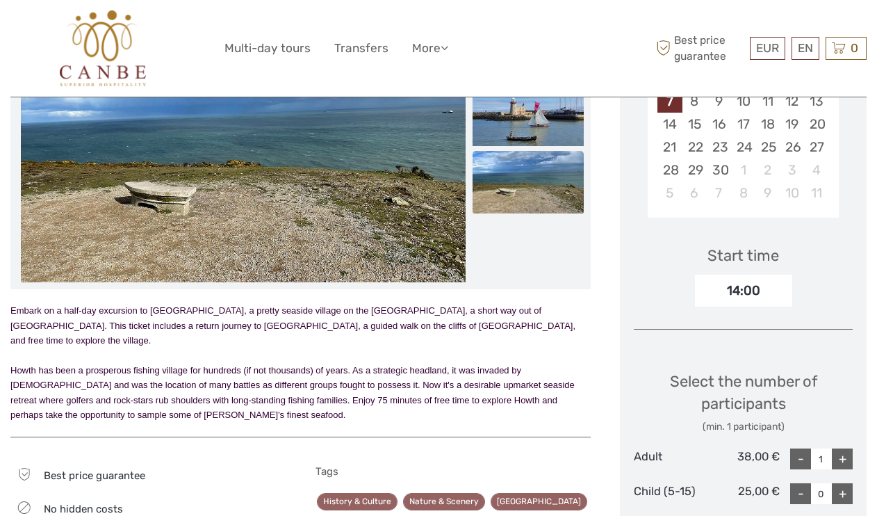
scroll to position [298, 0]
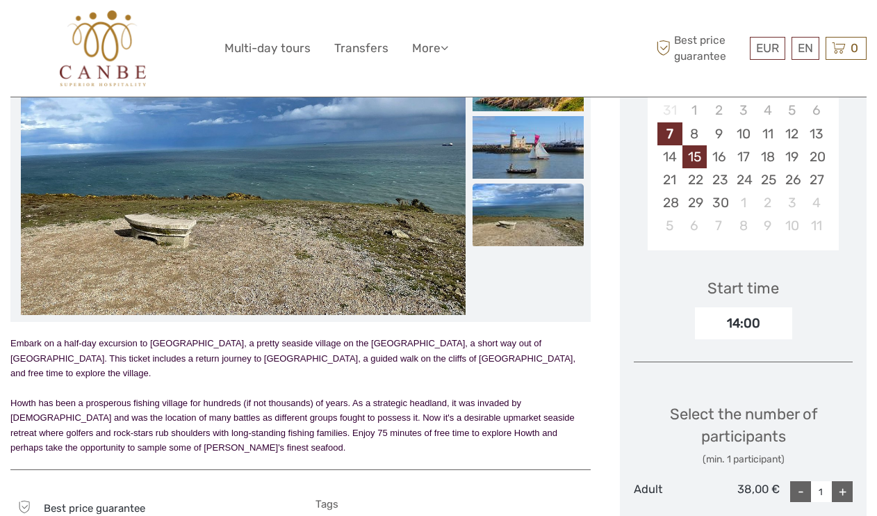
click at [694, 156] on div "15" at bounding box center [695, 156] width 24 height 23
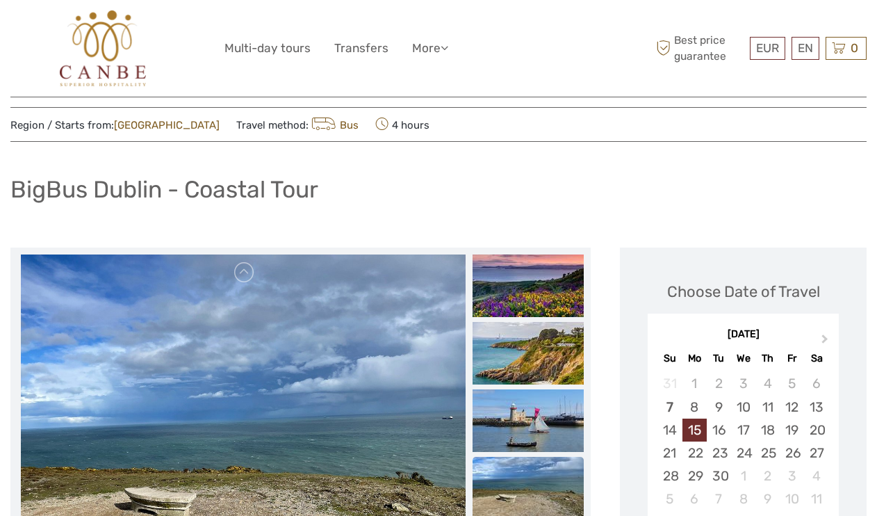
scroll to position [24, 0]
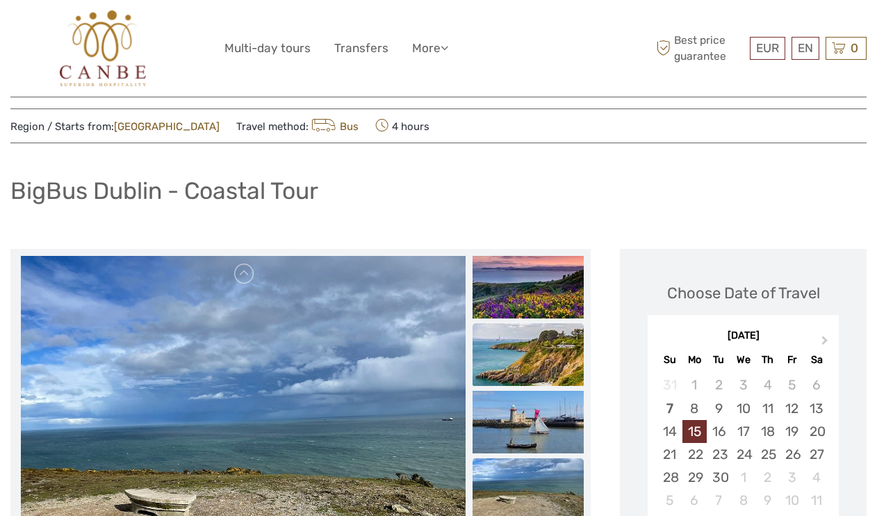
click at [546, 350] on img at bounding box center [528, 354] width 111 height 63
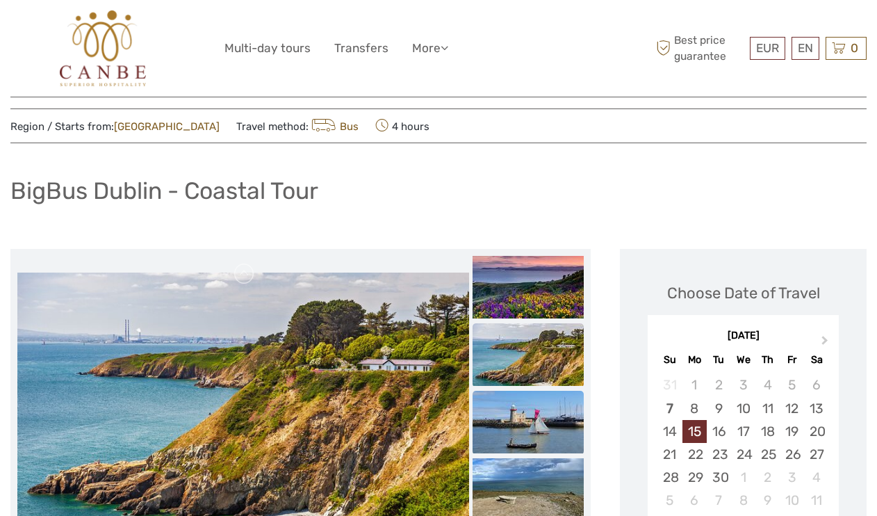
click at [538, 431] on img at bounding box center [528, 422] width 111 height 63
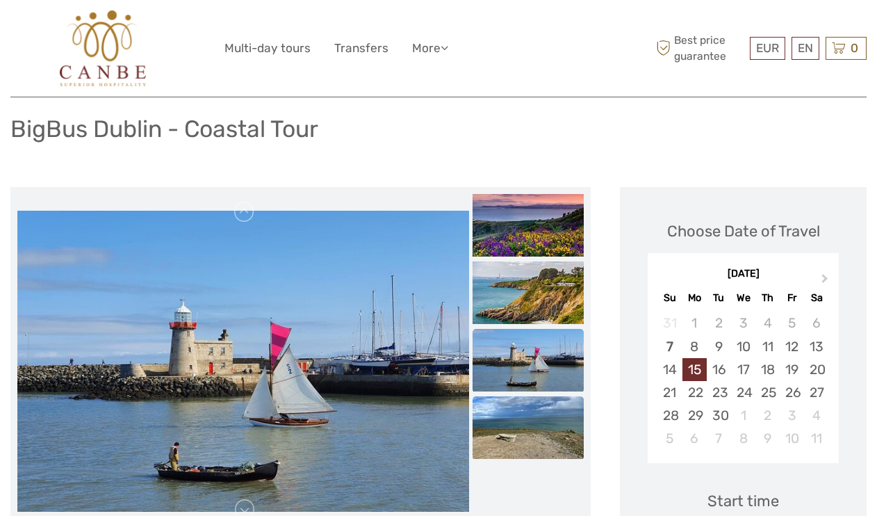
scroll to position [117, 0]
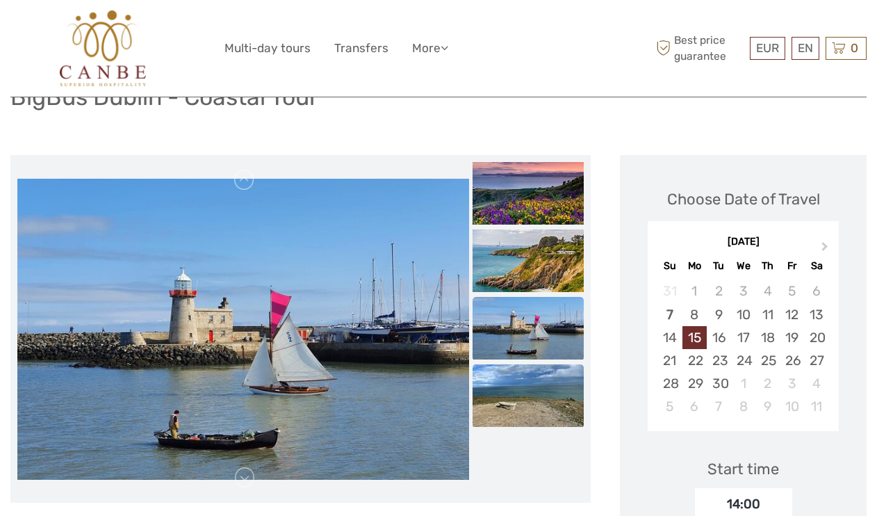
click at [539, 370] on img at bounding box center [528, 395] width 111 height 63
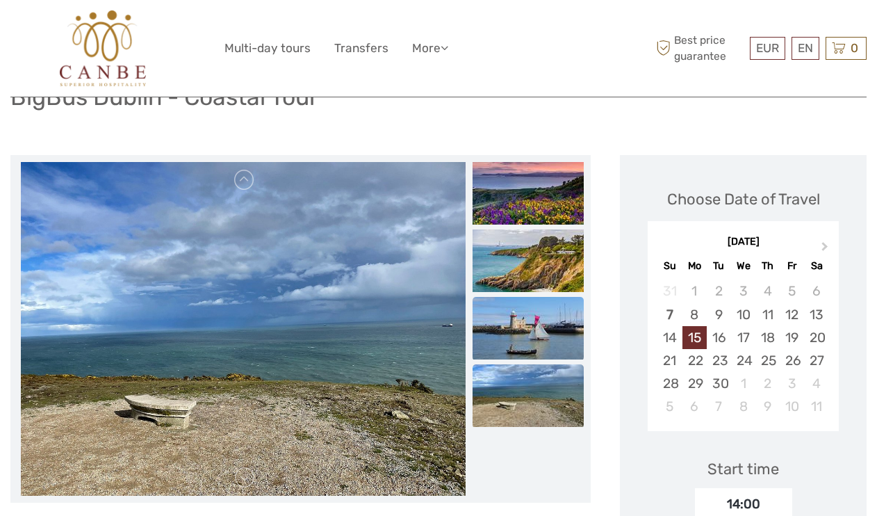
click at [553, 306] on img at bounding box center [528, 328] width 111 height 63
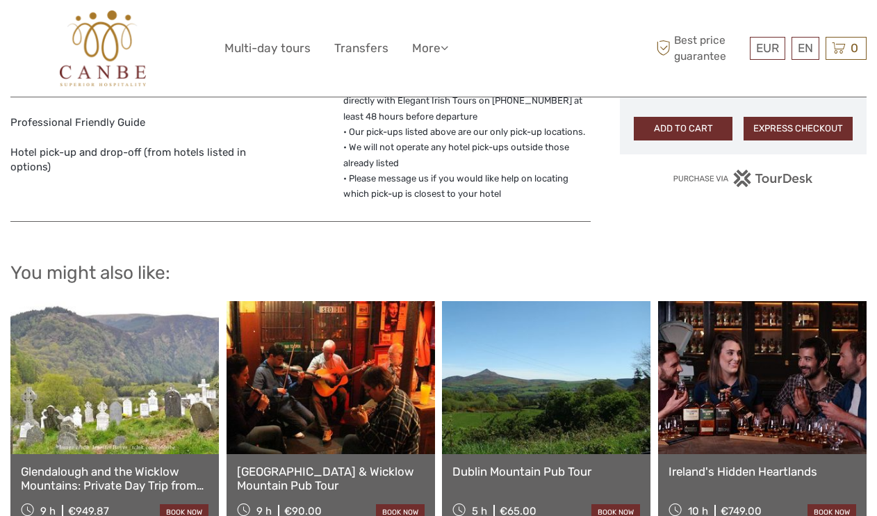
scroll to position [1131, 0]
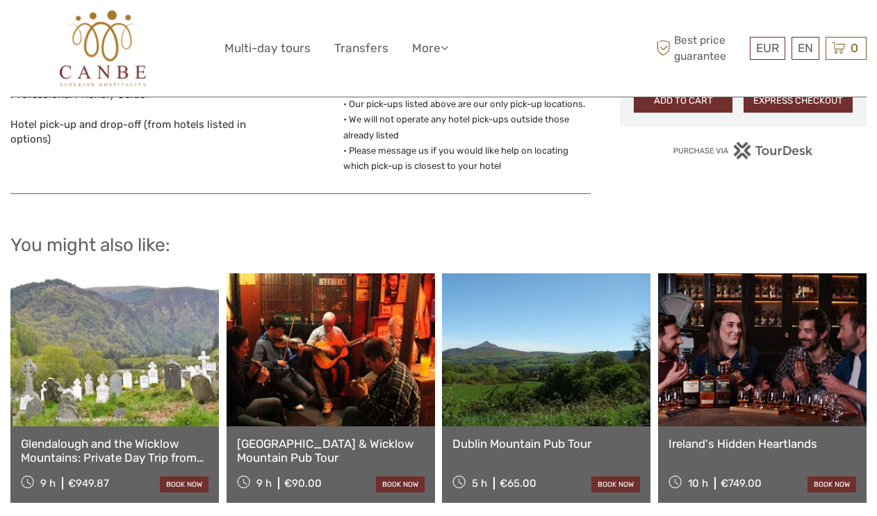
click at [358, 345] on link at bounding box center [331, 349] width 209 height 153
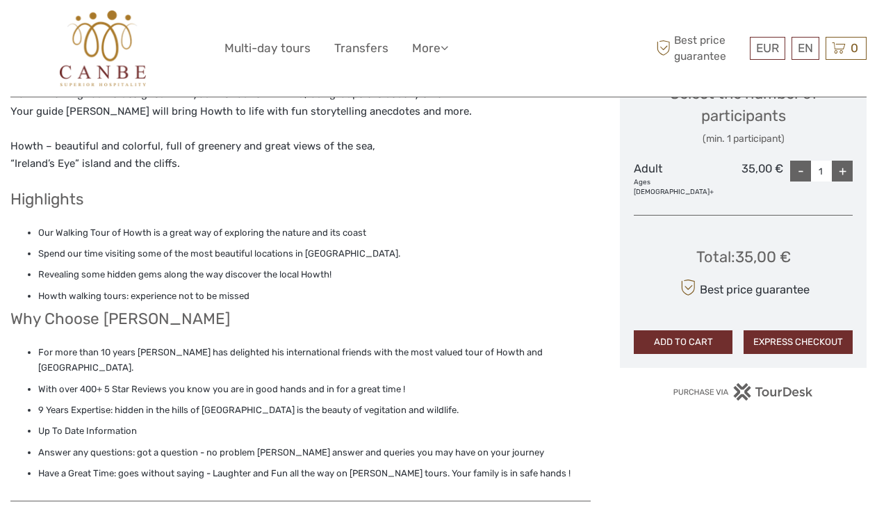
scroll to position [621, 0]
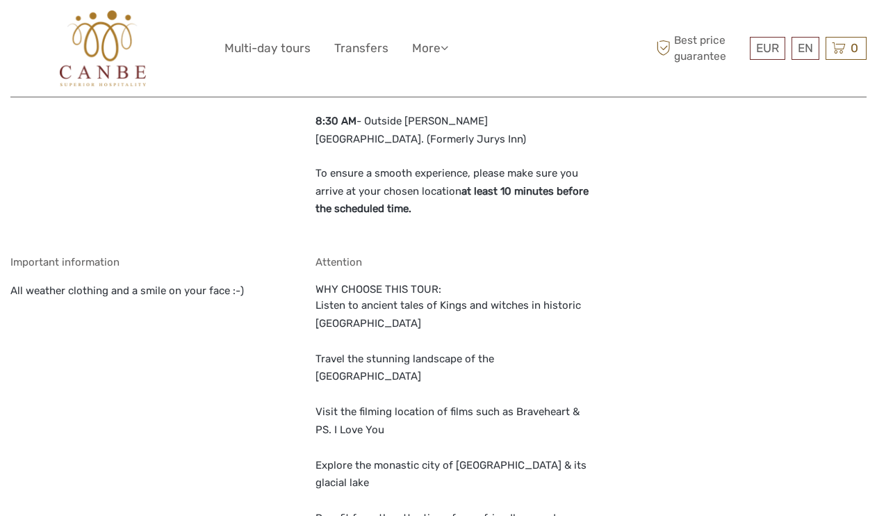
scroll to position [1100, 0]
click at [480, 391] on p "Listen to ancient tales of Kings and witches in historic [GEOGRAPHIC_DATA] Trav…" at bounding box center [454, 448] width 276 height 302
copy p "Glendalough"
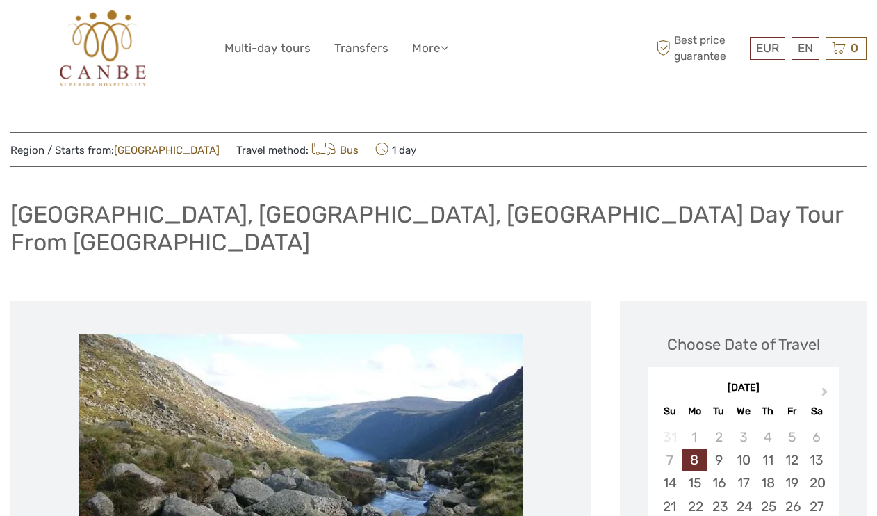
scroll to position [0, 0]
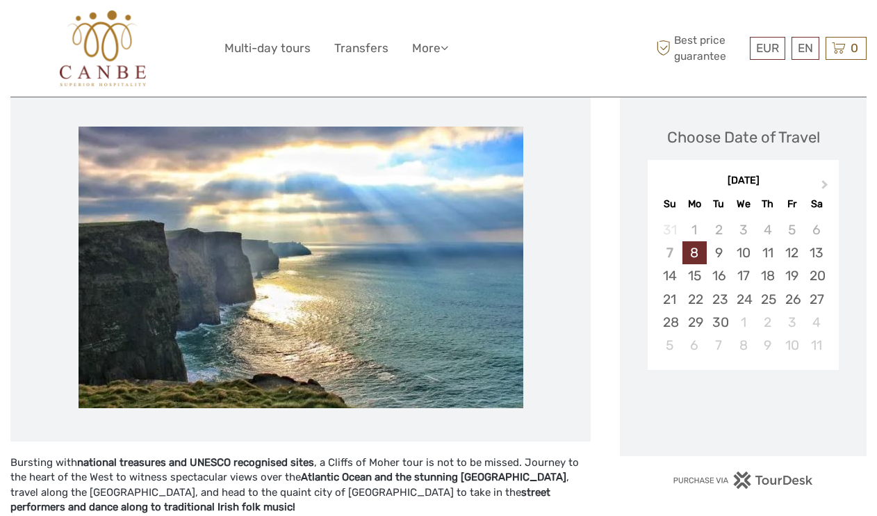
scroll to position [209, 0]
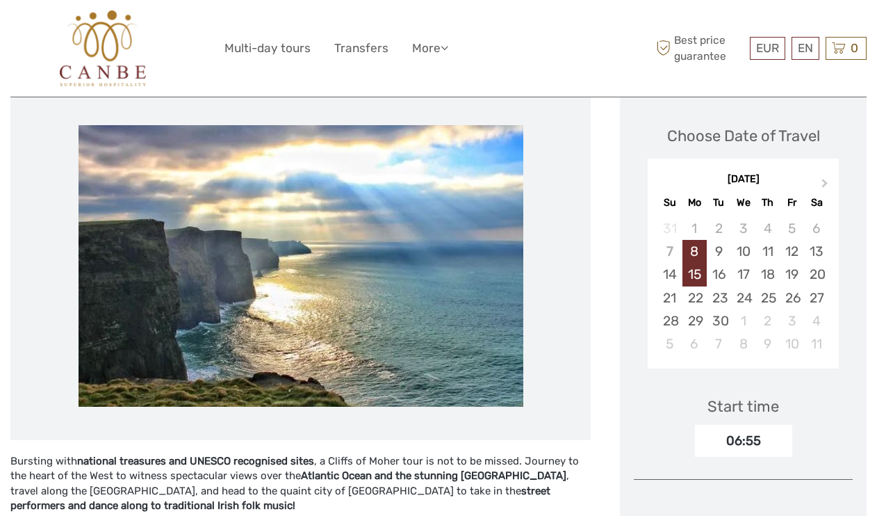
click at [691, 263] on div "15" at bounding box center [695, 274] width 24 height 23
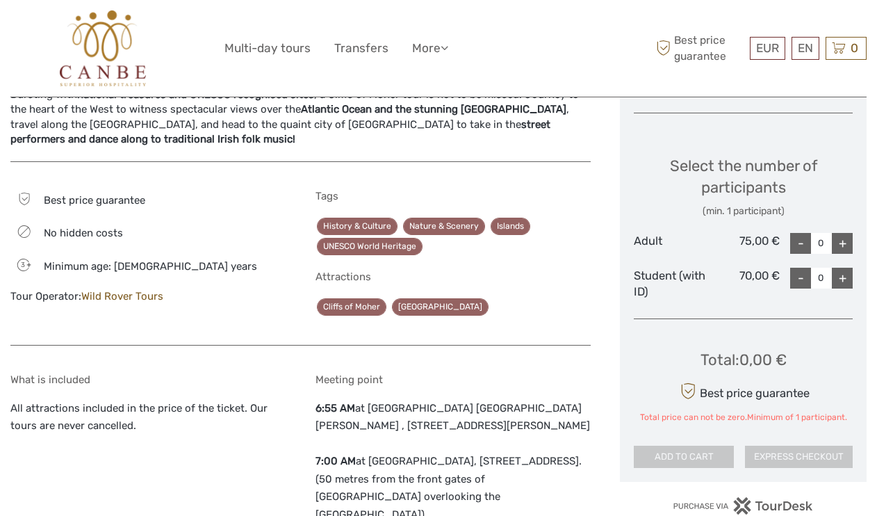
scroll to position [537, 0]
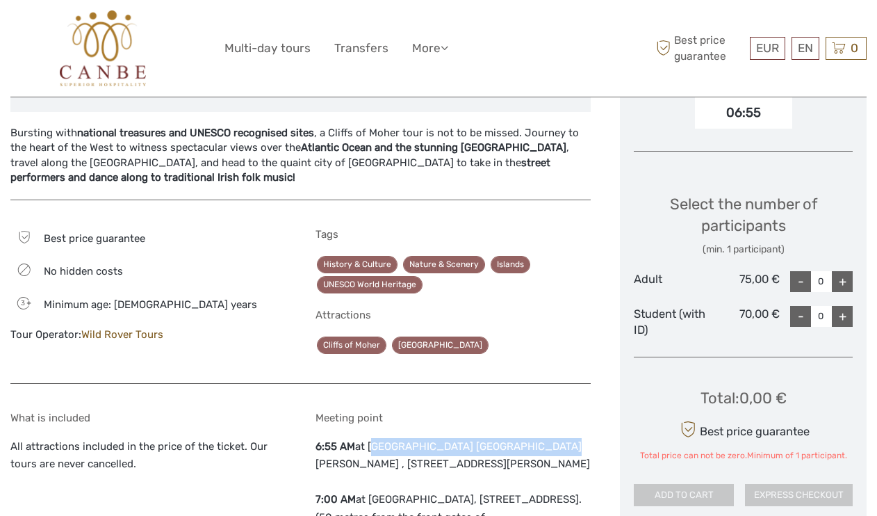
drag, startPoint x: 373, startPoint y: 416, endPoint x: 545, endPoint y: 414, distance: 171.7
click at [545, 438] on p "6:55 AM at Hotel Riu Plaza The Gresham Dublin , 23 Upper O'Connell Street 7:00 …" at bounding box center [454, 500] width 276 height 124
copy p "Hotel Riu Plaza The Gresham Dublin"
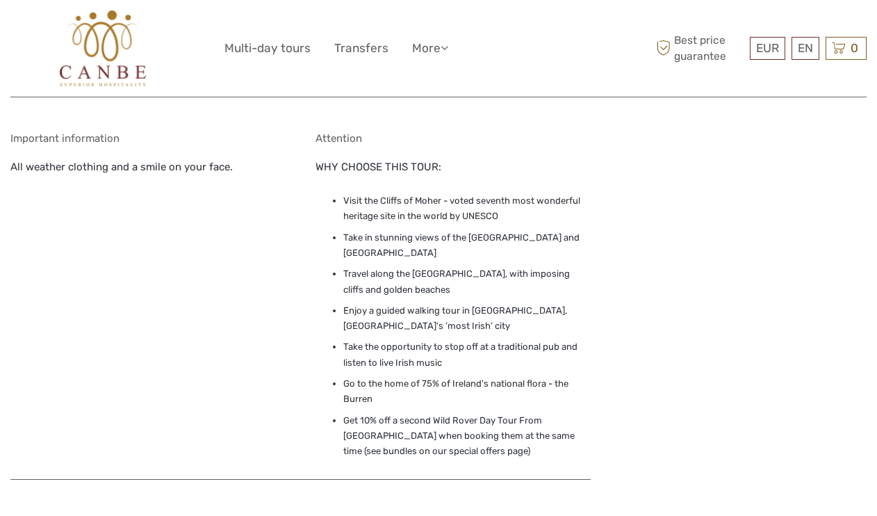
scroll to position [1049, 0]
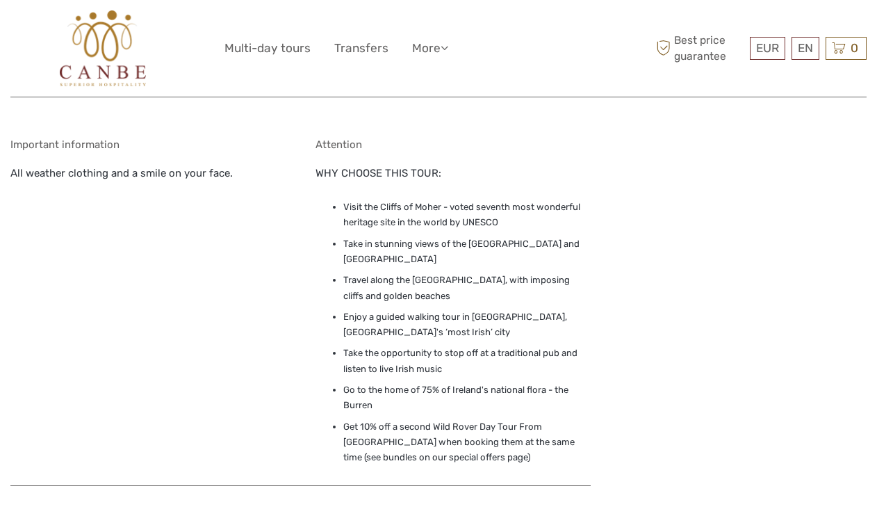
click at [582, 309] on li "Enjoy a guided walking tour in Galway, Ireland's ‘most Irish’ city" at bounding box center [467, 324] width 248 height 31
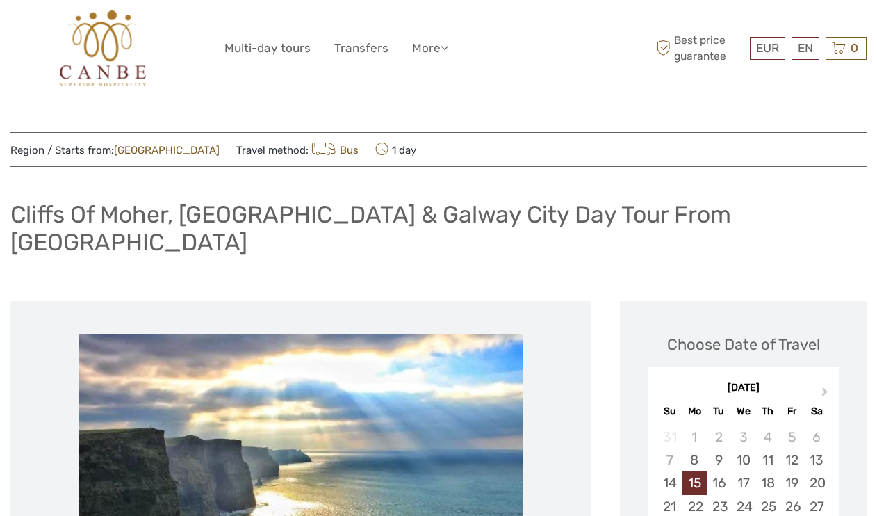
scroll to position [0, 0]
drag, startPoint x: 14, startPoint y: 216, endPoint x: 168, endPoint y: 218, distance: 154.3
click at [168, 218] on h1 "Cliffs Of Moher, Atlantic Edge Ocean Walk & Galway City Day Tour From Dublin" at bounding box center [438, 228] width 856 height 56
copy h1 "Cliffs Of Moher"
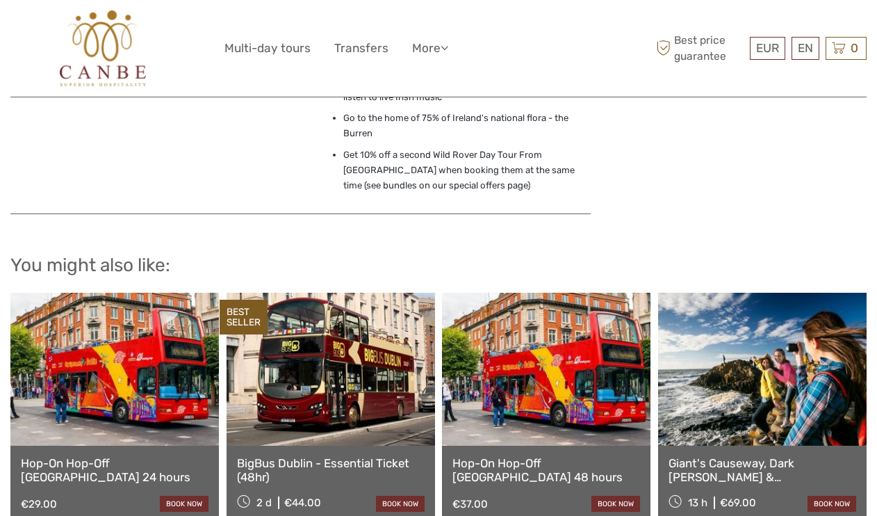
scroll to position [1339, 0]
